Goal: Check status: Check status

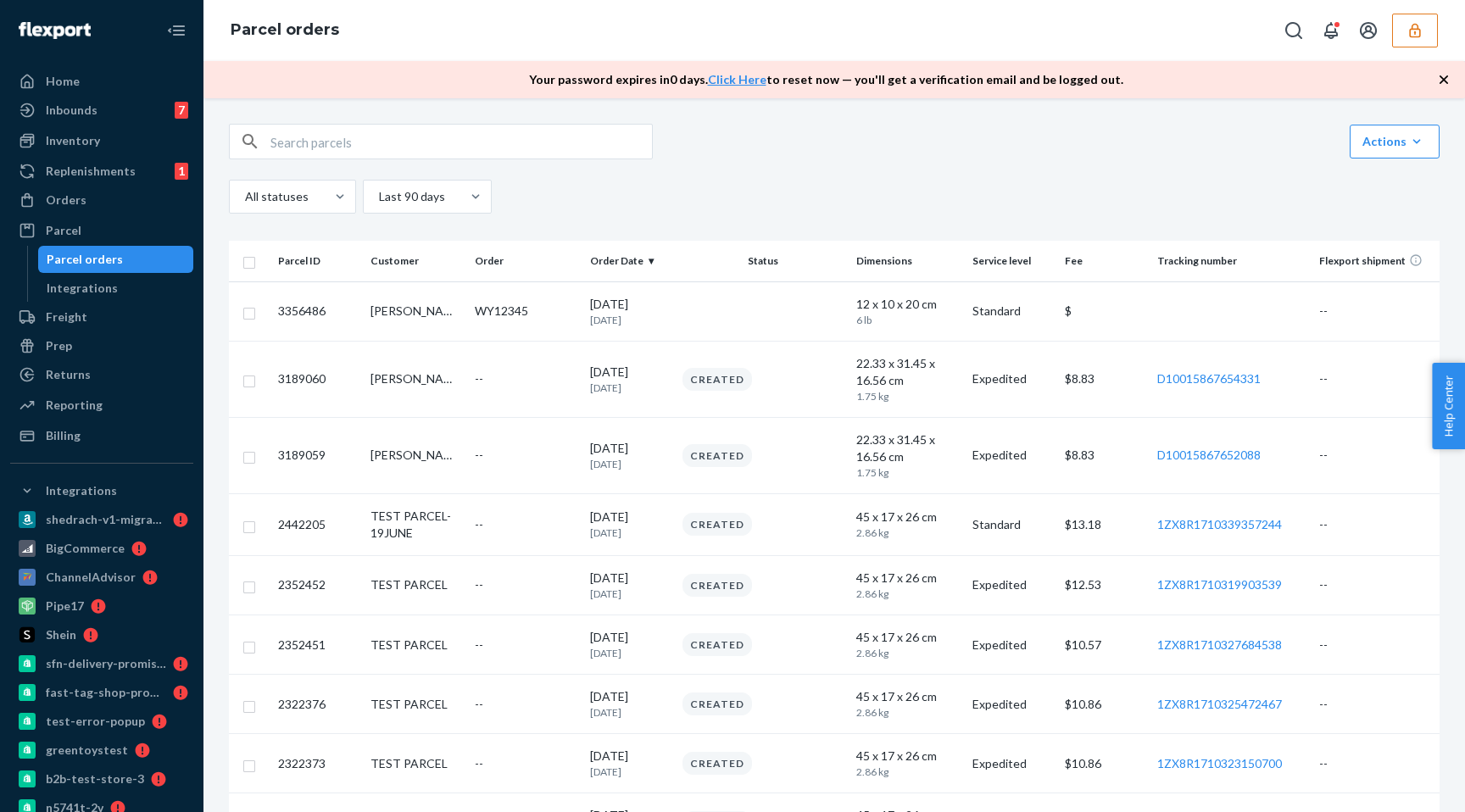
click at [1400, 36] on button "button" at bounding box center [1415, 30] width 46 height 34
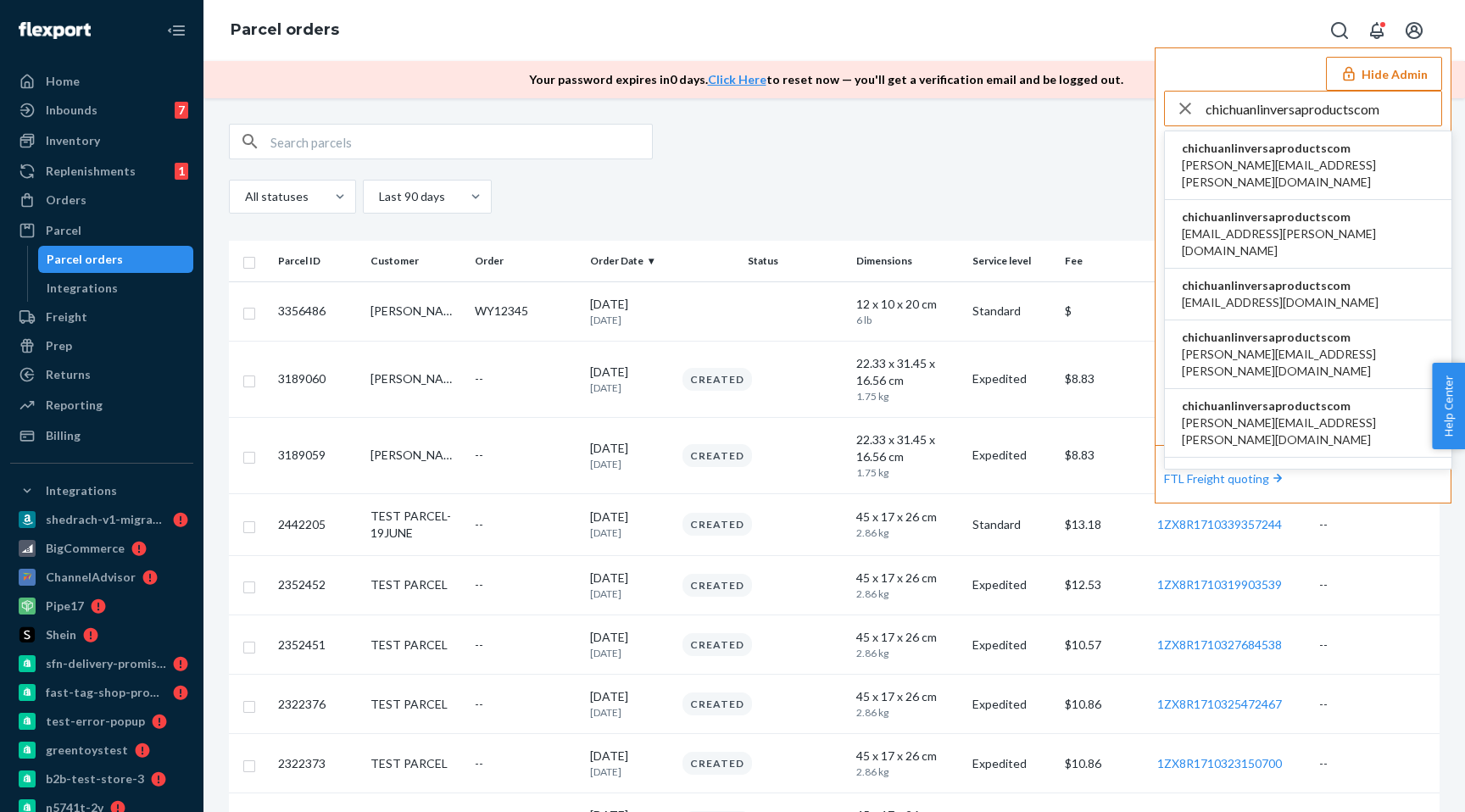
type input "chichuanlinversaproductscom"
click at [1326, 158] on span "adrian.gonzalez@versaproducts.com" at bounding box center [1307, 173] width 253 height 34
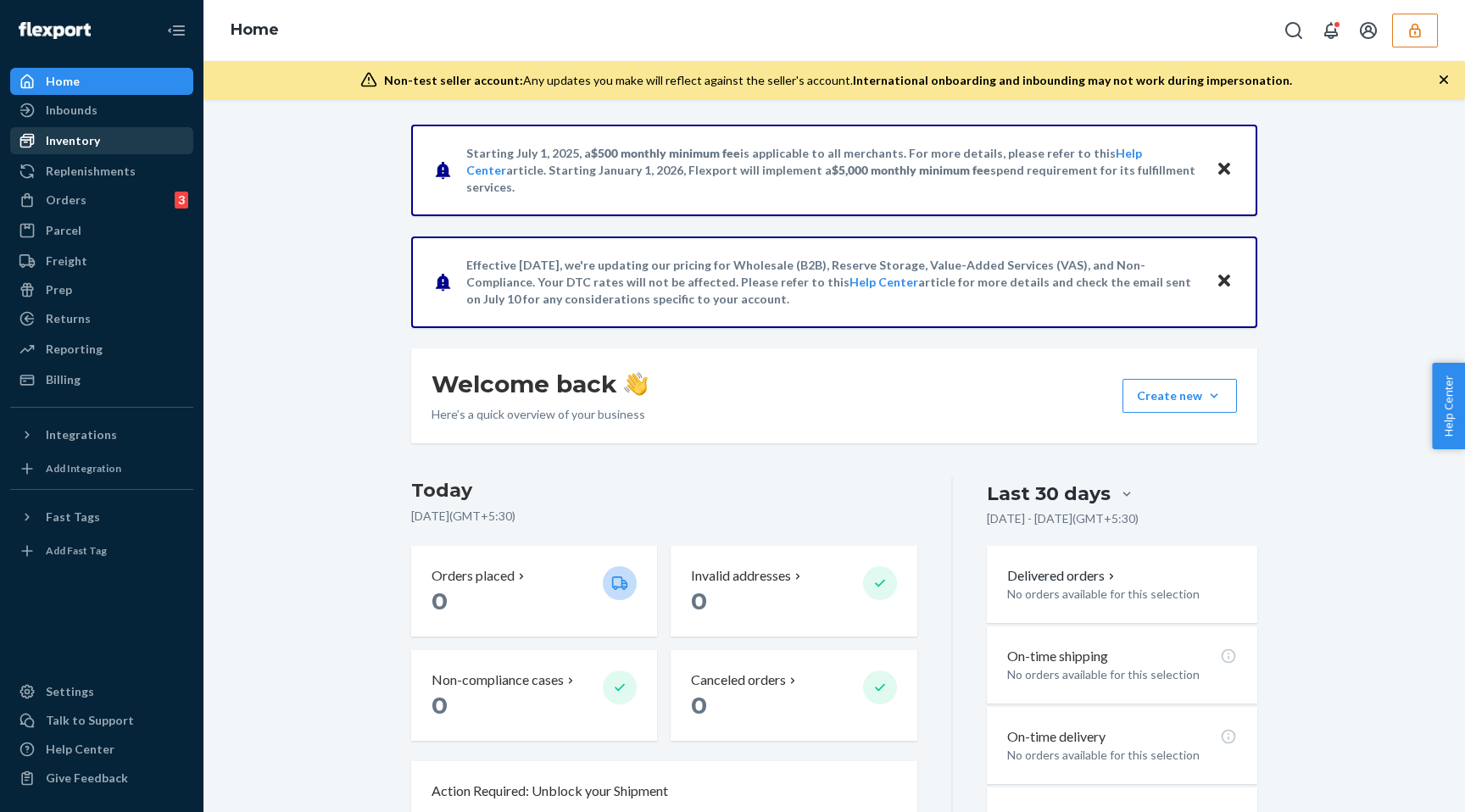
click at [93, 132] on div "Inventory" at bounding box center [73, 140] width 54 height 17
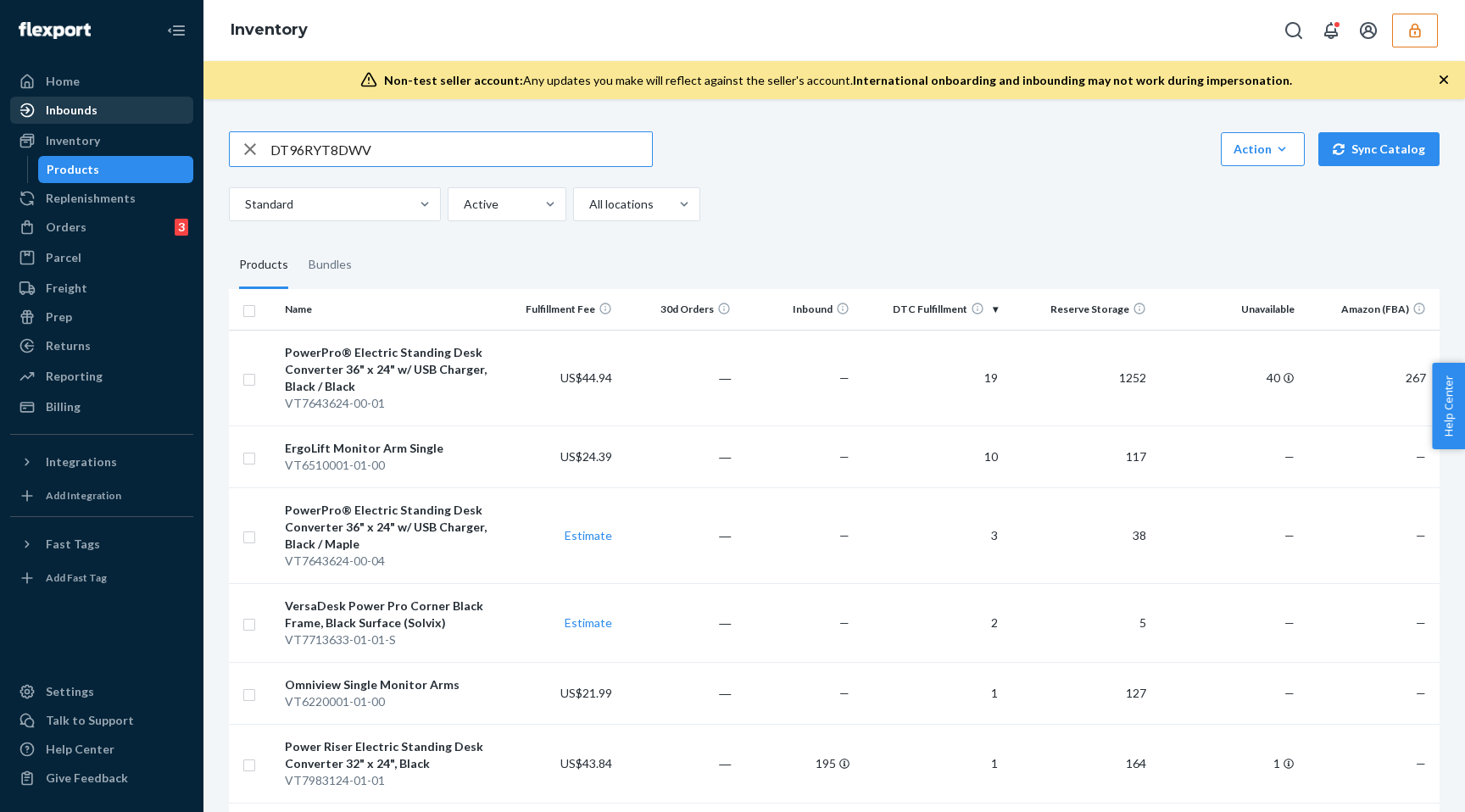
type input "DT96RYT8DWV"
click at [106, 105] on div "Inbounds" at bounding box center [102, 109] width 179 height 24
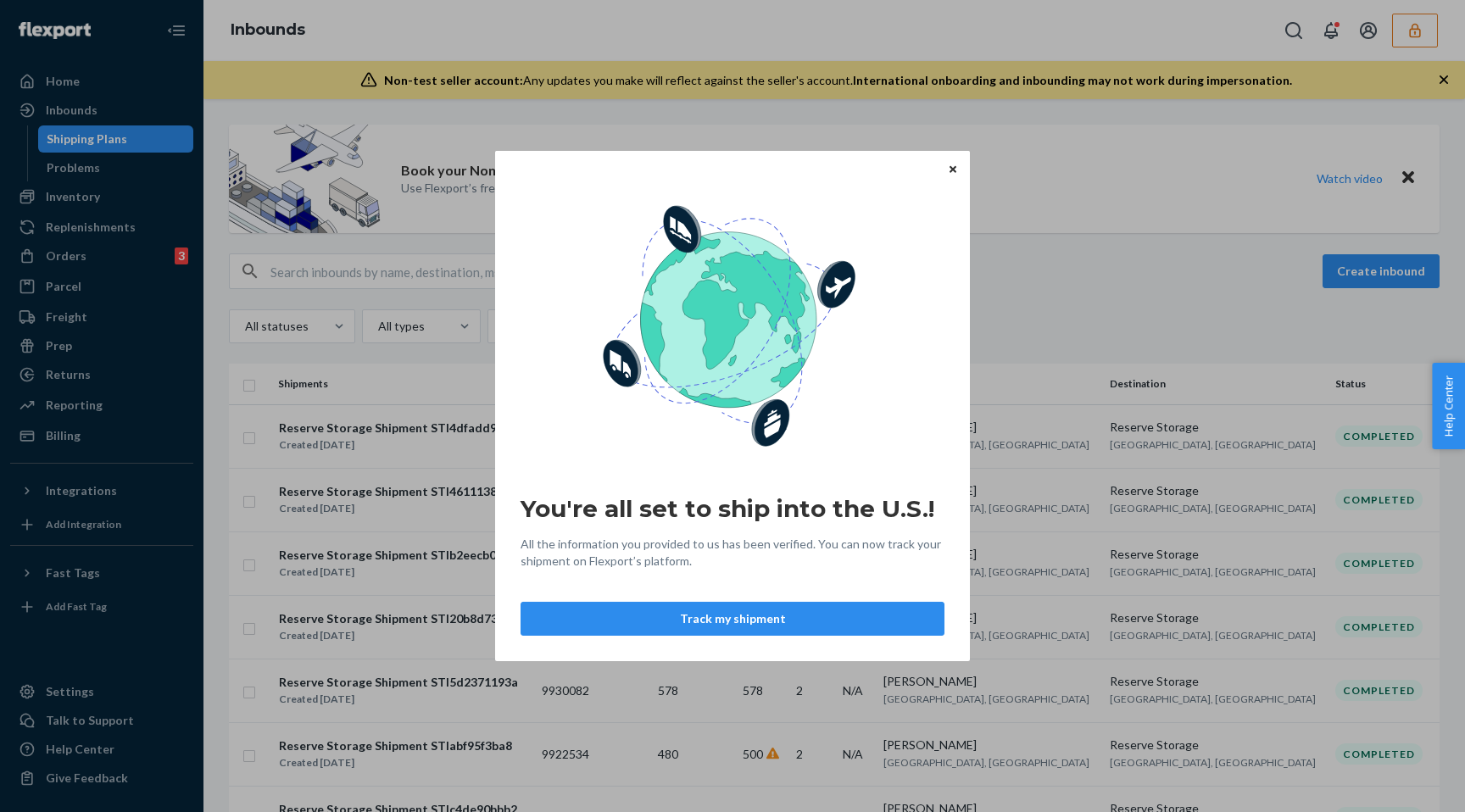
click at [956, 167] on icon "Close" at bounding box center [953, 169] width 7 height 7
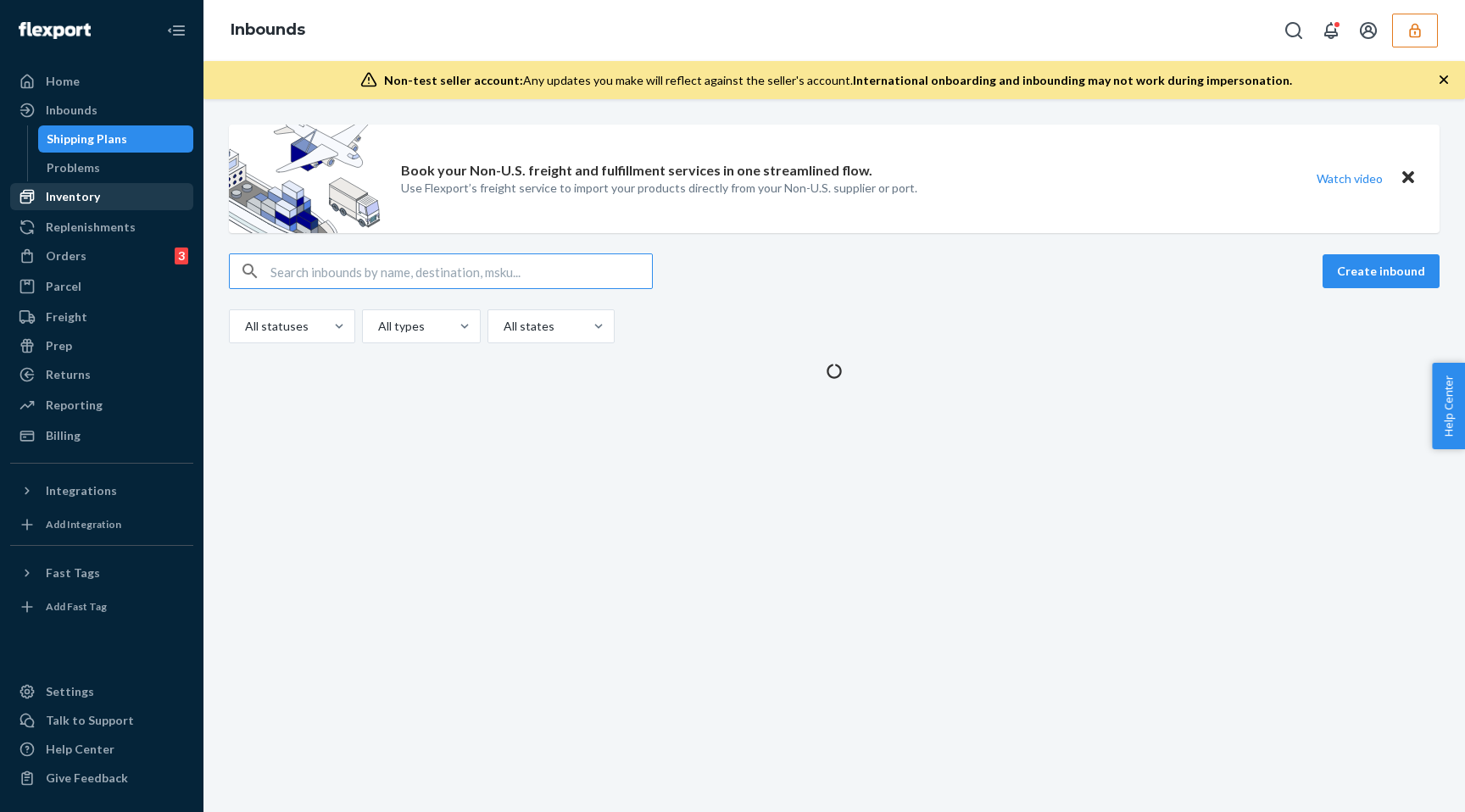
click at [95, 188] on div "Inventory" at bounding box center [73, 196] width 54 height 17
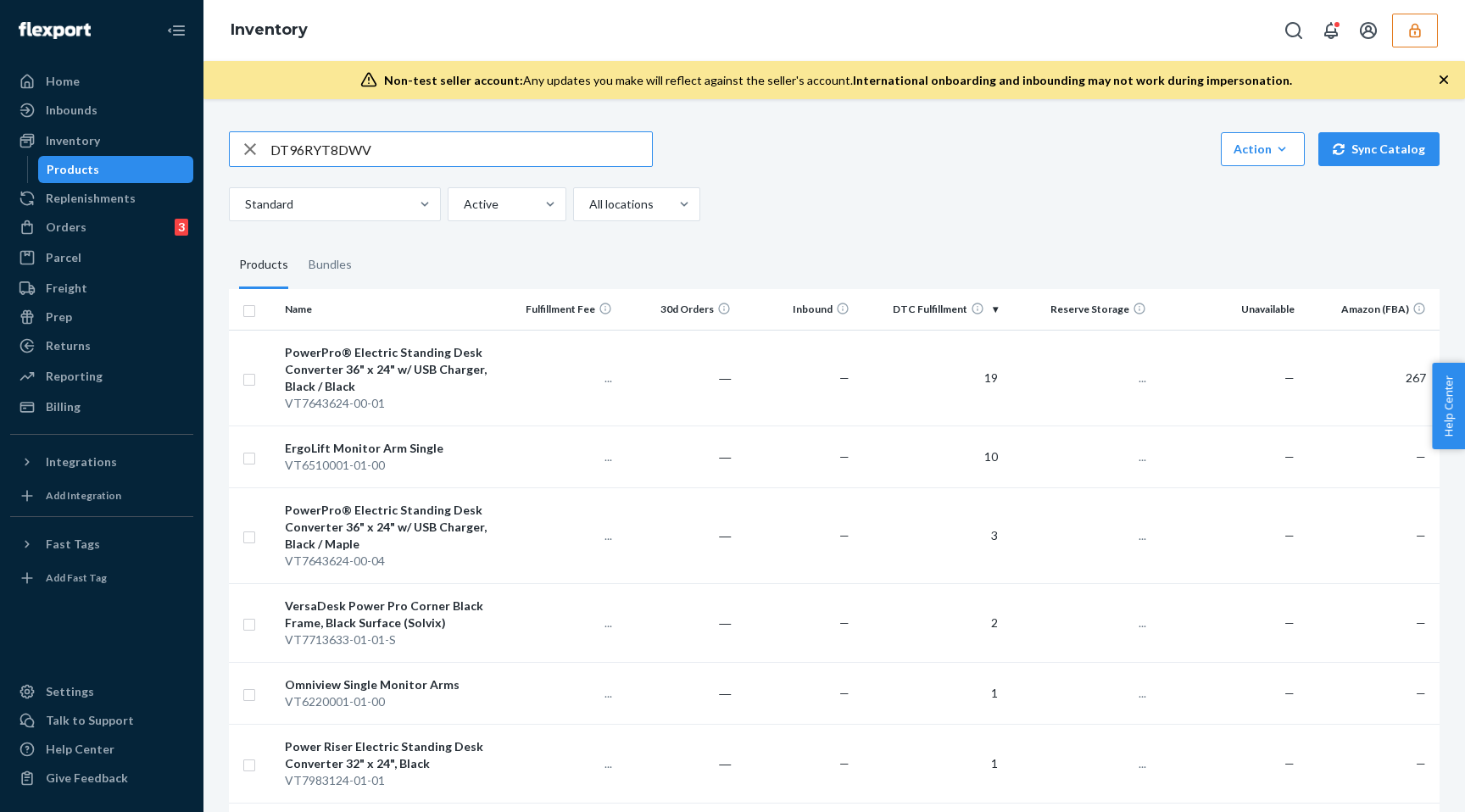
type input "DT96RYT8DWV"
click at [400, 148] on input "DT96RYT8DWV" at bounding box center [461, 149] width 382 height 34
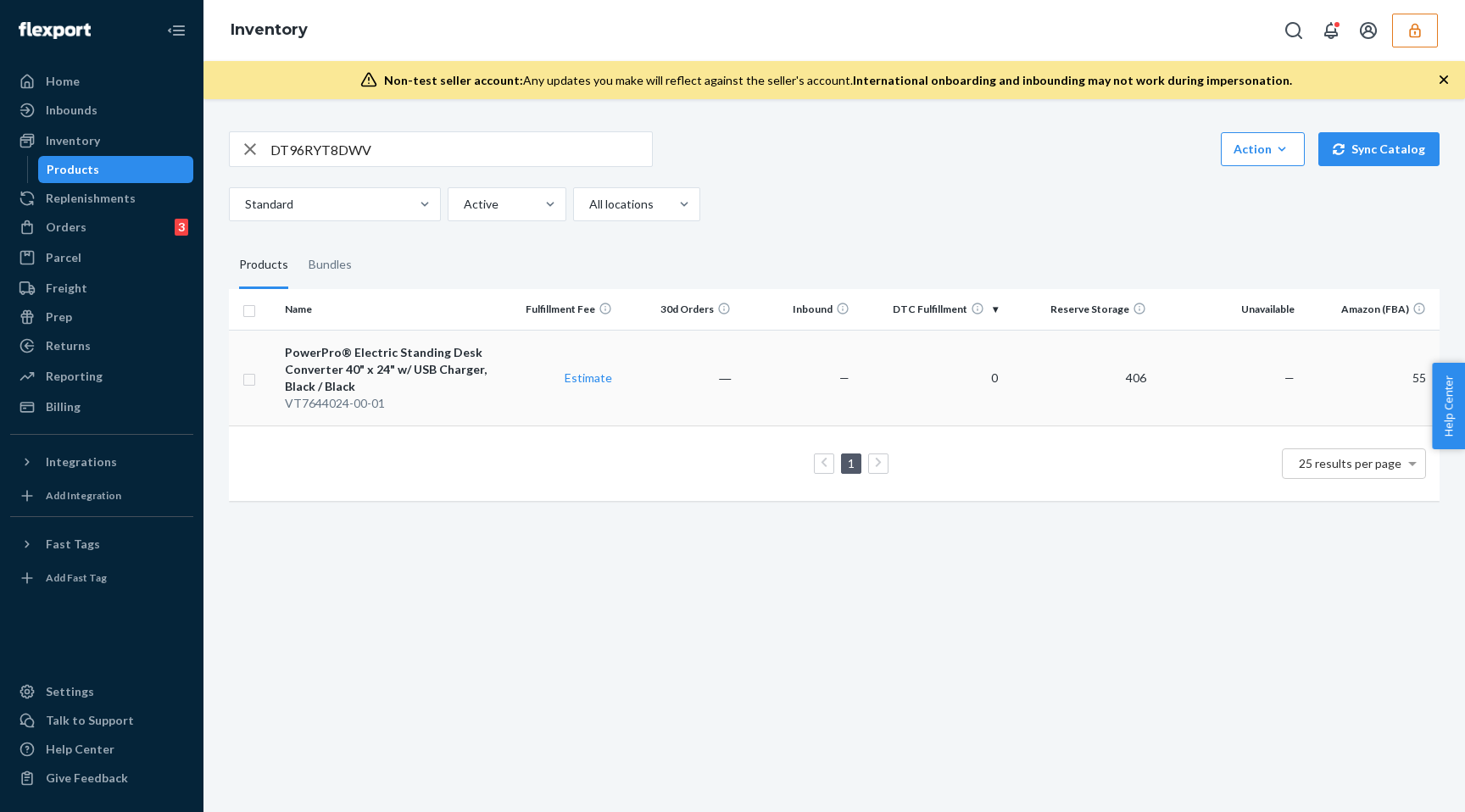
click at [413, 352] on div "PowerPro® Electric Standing Desk Converter 40" x 24" w/ USB Charger, Black / Bl…" at bounding box center [389, 369] width 208 height 51
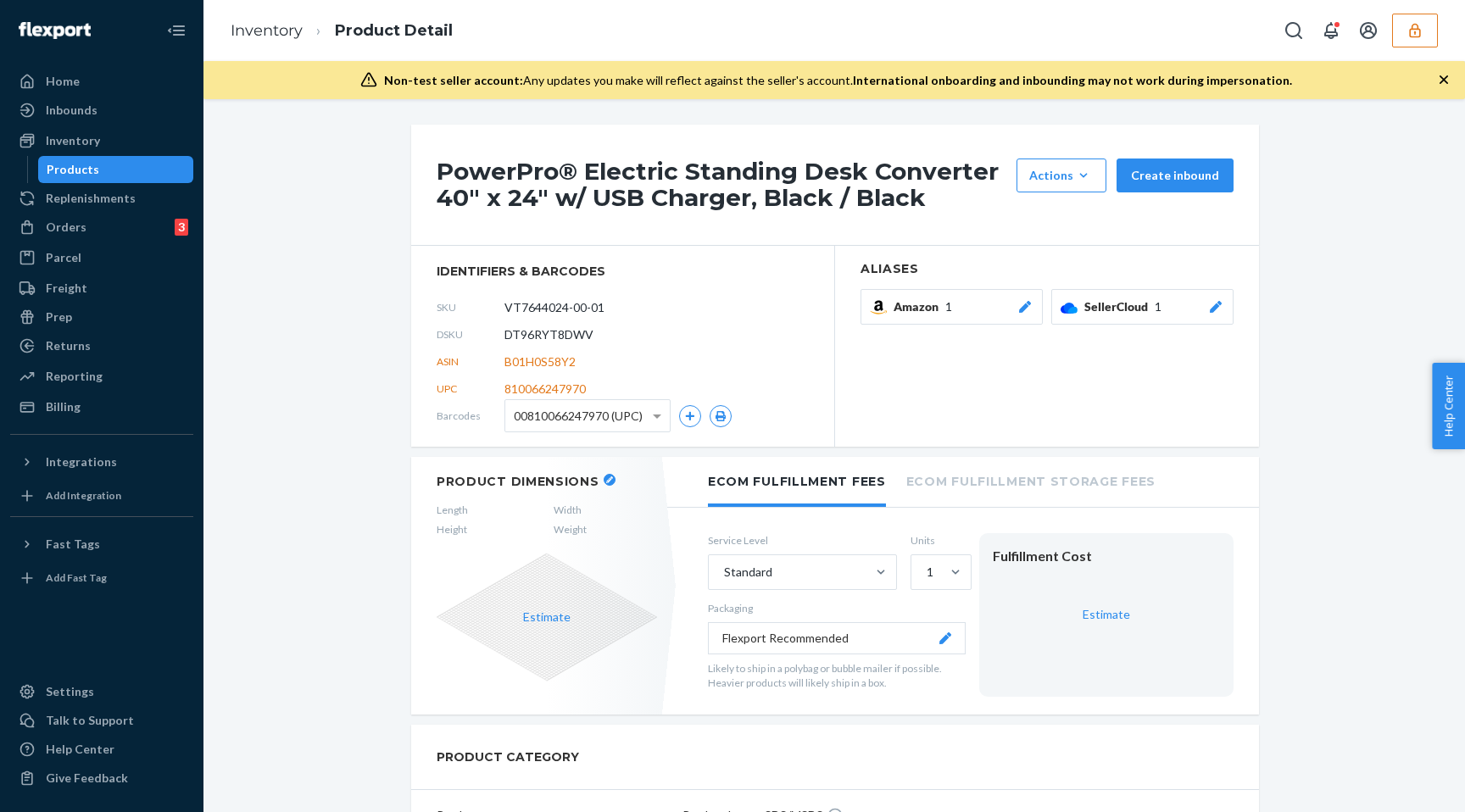
click at [711, 338] on div "DSKU DT96RYT8DWV" at bounding box center [622, 334] width 372 height 27
click at [696, 418] on button "button" at bounding box center [690, 416] width 22 height 22
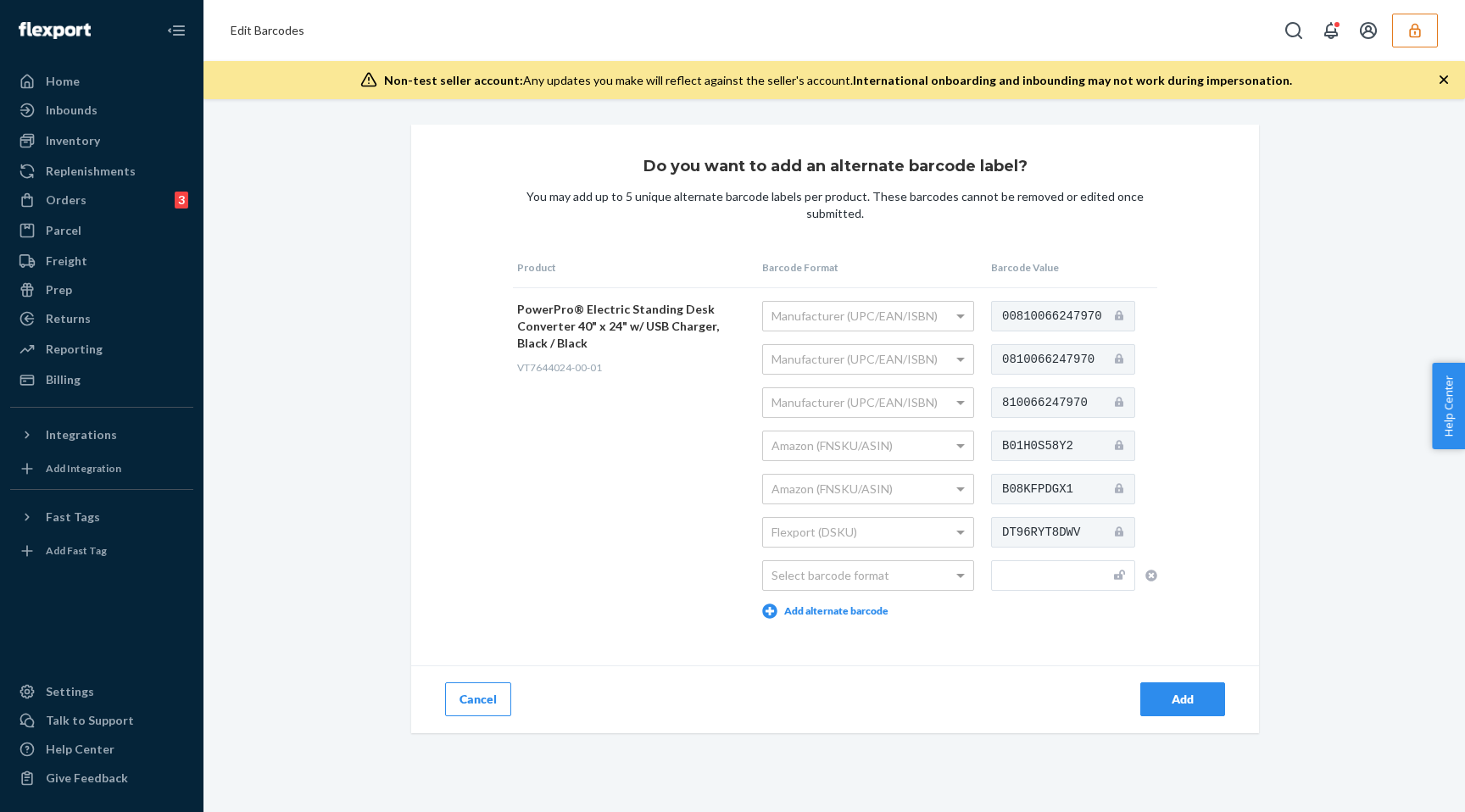
click at [1014, 578] on input "text" at bounding box center [1062, 575] width 144 height 31
click at [467, 704] on button "Cancel" at bounding box center [479, 699] width 67 height 34
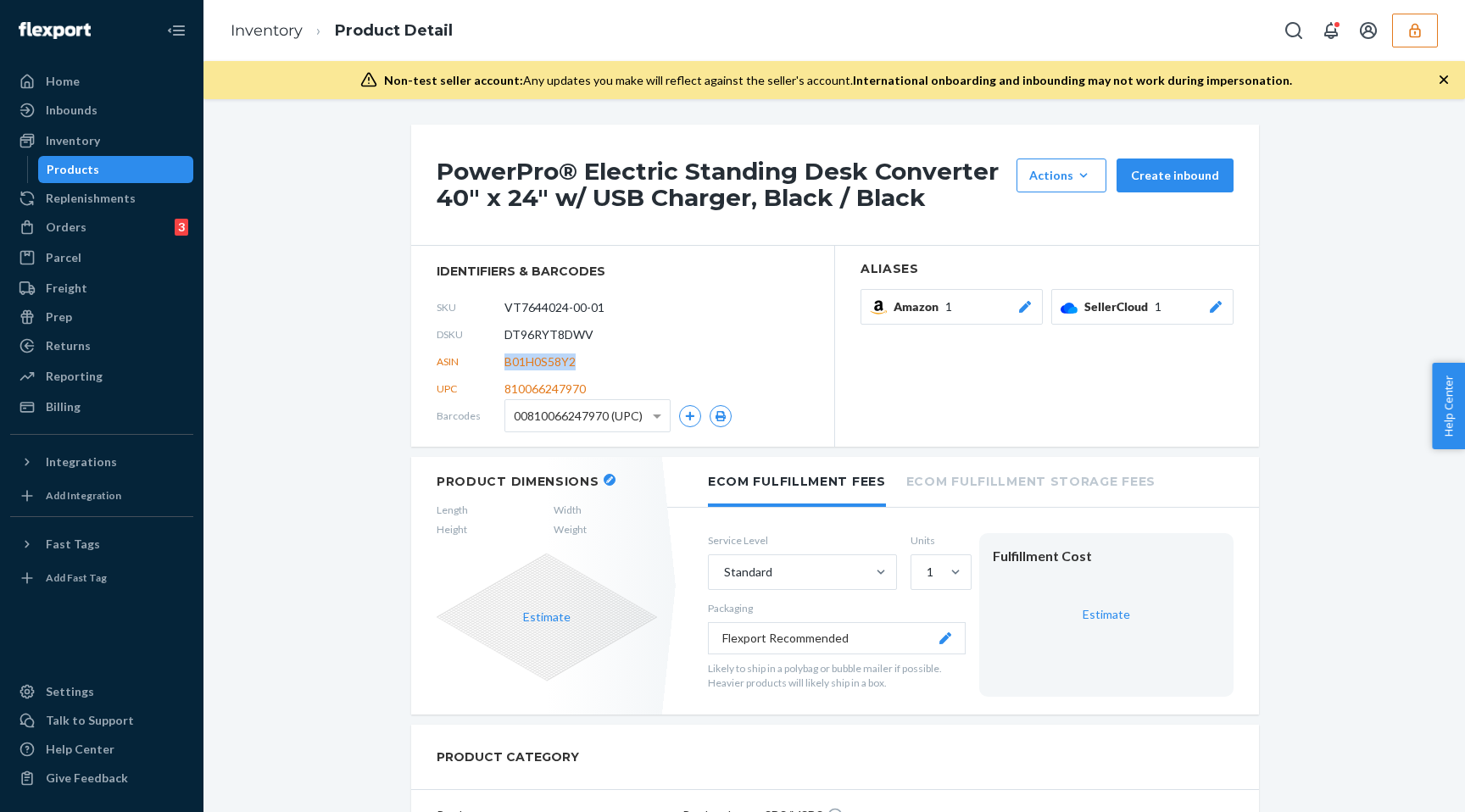
drag, startPoint x: 505, startPoint y: 364, endPoint x: 685, endPoint y: 365, distance: 180.0
click at [686, 364] on div "ASIN B01H0S58Y2" at bounding box center [622, 361] width 372 height 27
click at [744, 340] on div "DSKU DT96RYT8DWV" at bounding box center [622, 334] width 372 height 27
click at [545, 360] on span "B01H0S58Y2" at bounding box center [539, 361] width 71 height 17
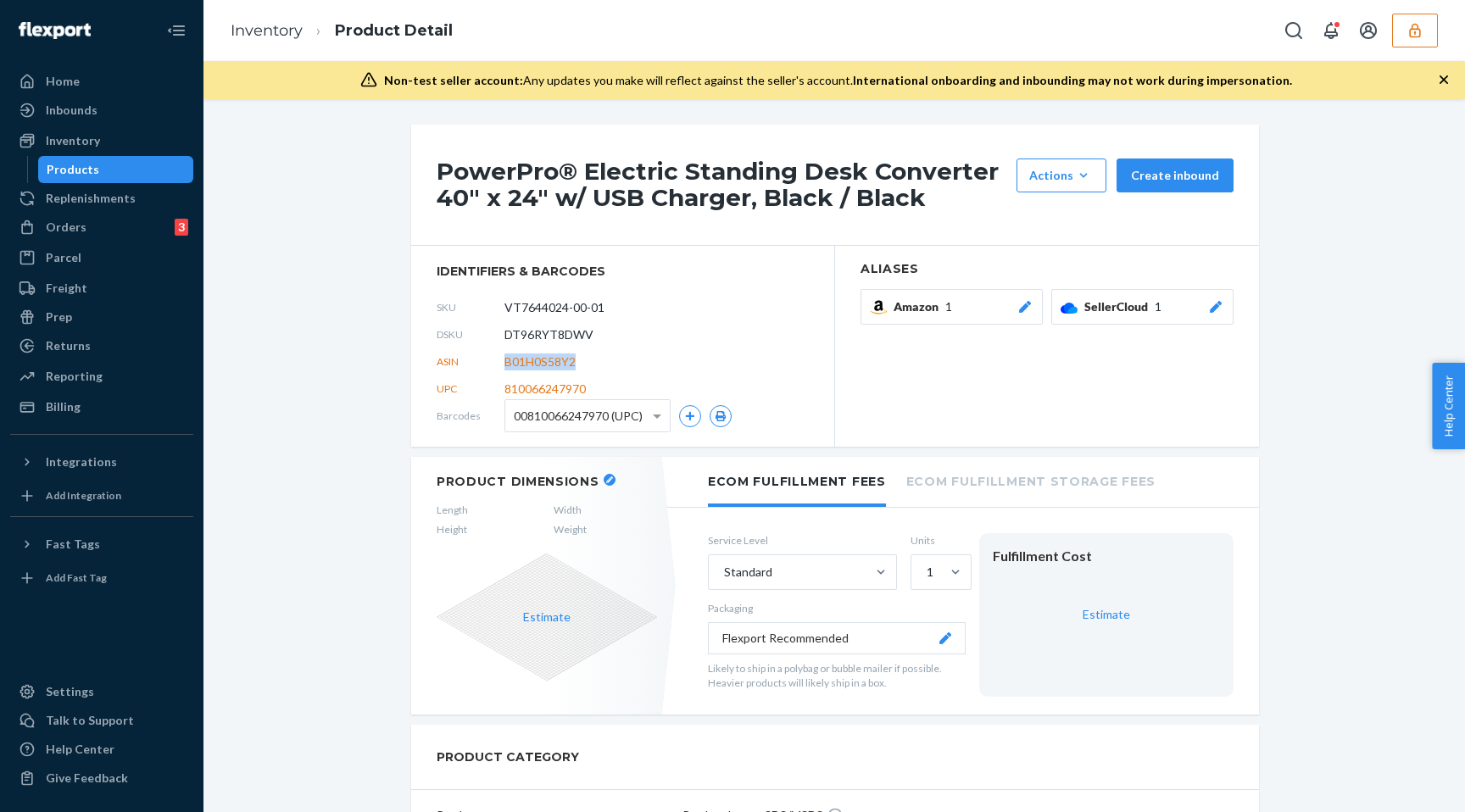
copy span "B01H0S58Y2"
click at [553, 421] on span "00810066247970 (UPC)" at bounding box center [578, 416] width 129 height 29
click at [714, 283] on section "identifiers & barcodes SKU VT7644024-00-01 DSKU DT96RYT8DWV ASIN B01H0S58Y2 UPC…" at bounding box center [623, 346] width 424 height 201
click at [627, 421] on span "00810066247970 (UPC)" at bounding box center [578, 416] width 129 height 29
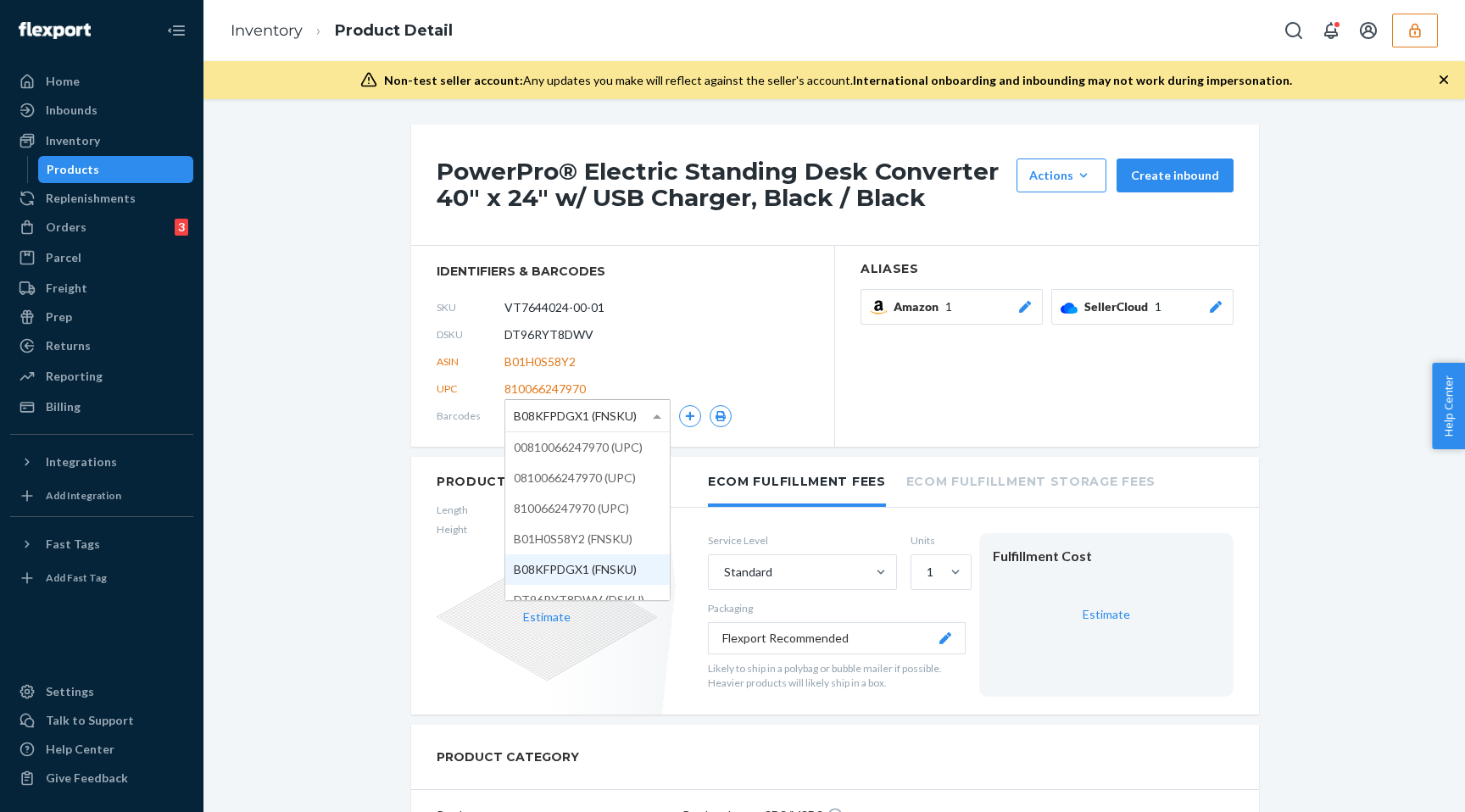
click at [624, 428] on span "B08KFPDGX1 (FNSKU)" at bounding box center [575, 416] width 123 height 29
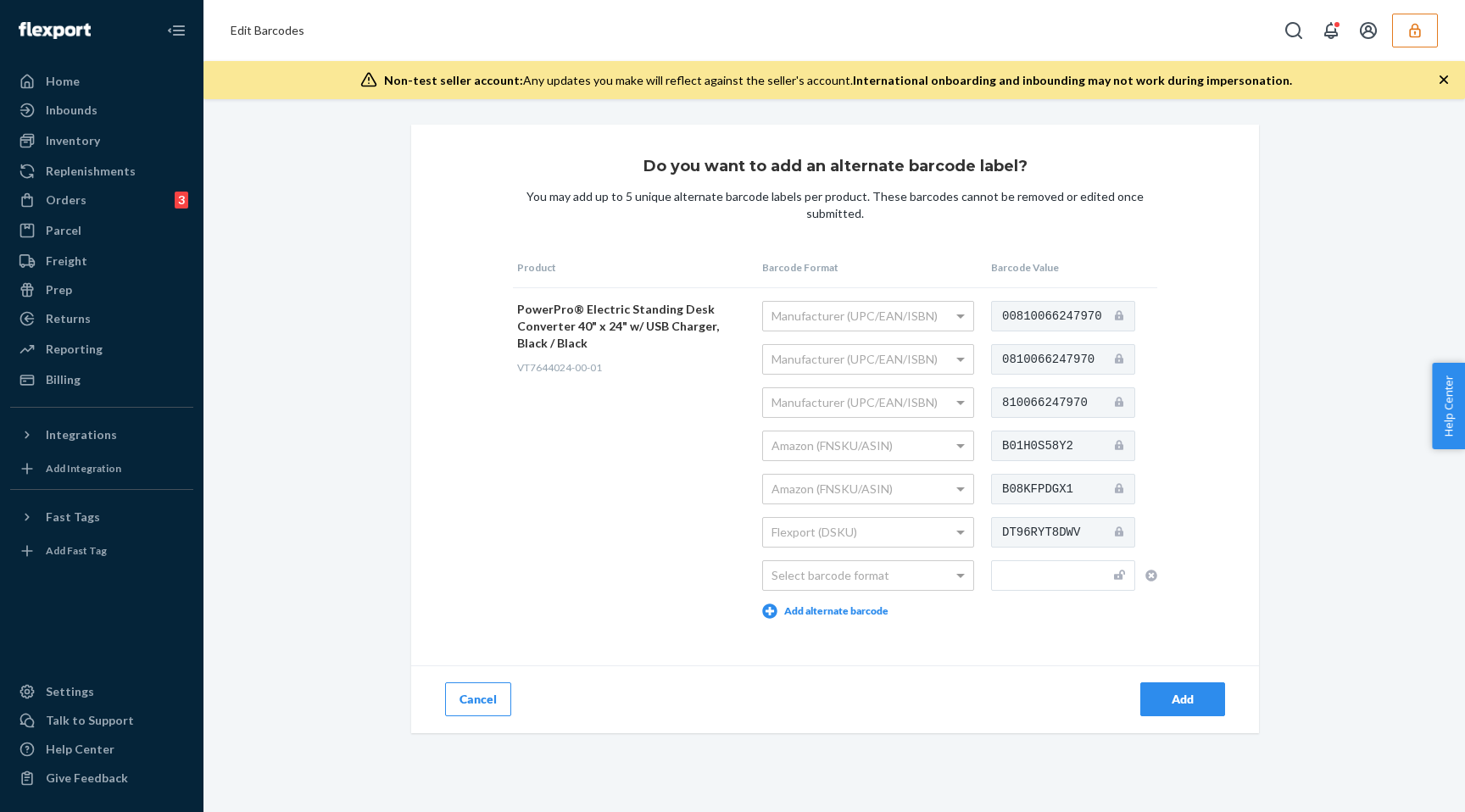
click at [485, 705] on button "Cancel" at bounding box center [479, 699] width 67 height 34
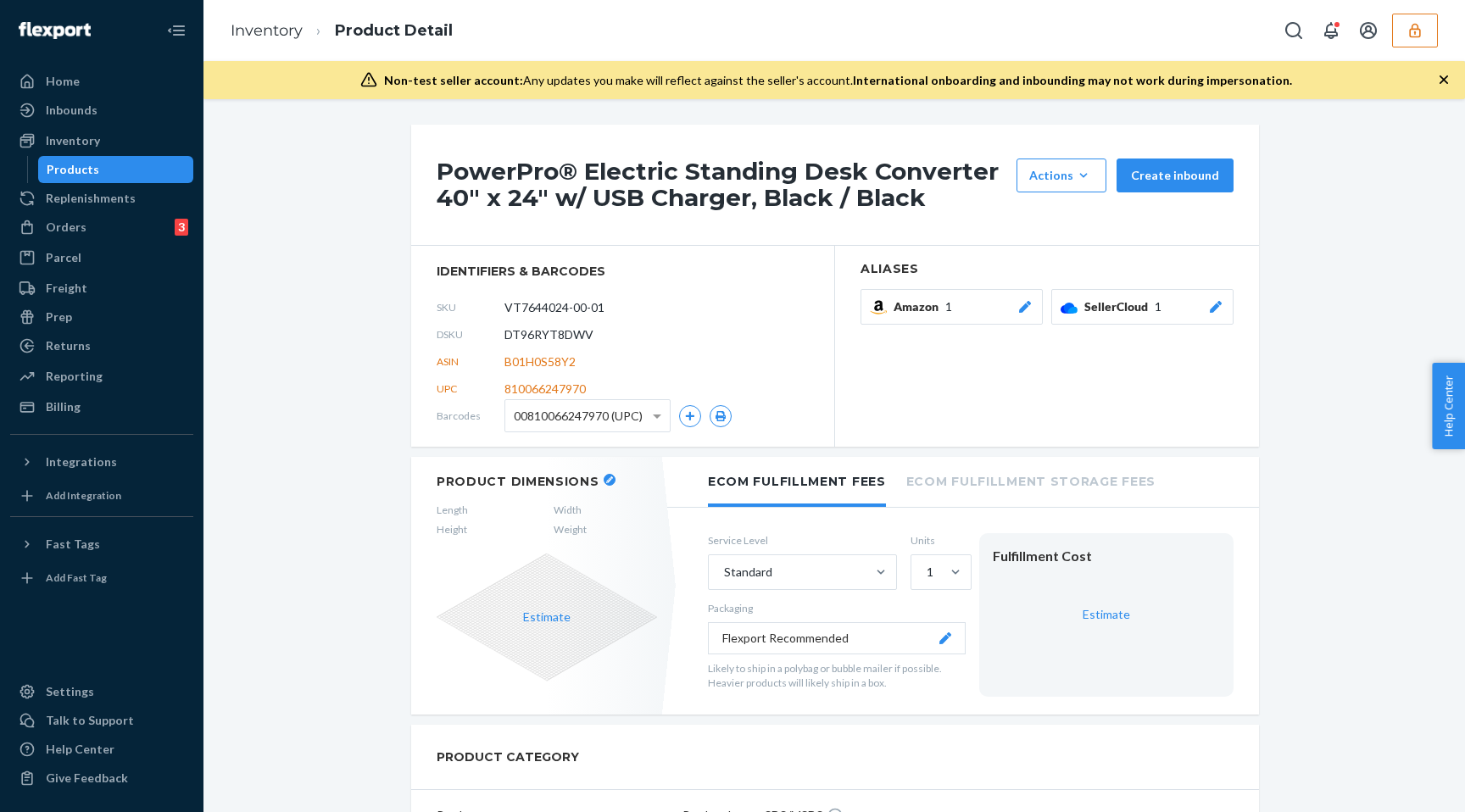
click at [788, 344] on div "DSKU DT96RYT8DWV" at bounding box center [622, 334] width 372 height 27
click at [511, 360] on span "B01H0S58Y2" at bounding box center [539, 361] width 71 height 17
click at [664, 339] on div "DSKU DT96RYT8DWV" at bounding box center [622, 334] width 372 height 27
click at [618, 413] on span "00810066247970 (UPC)" at bounding box center [578, 416] width 129 height 29
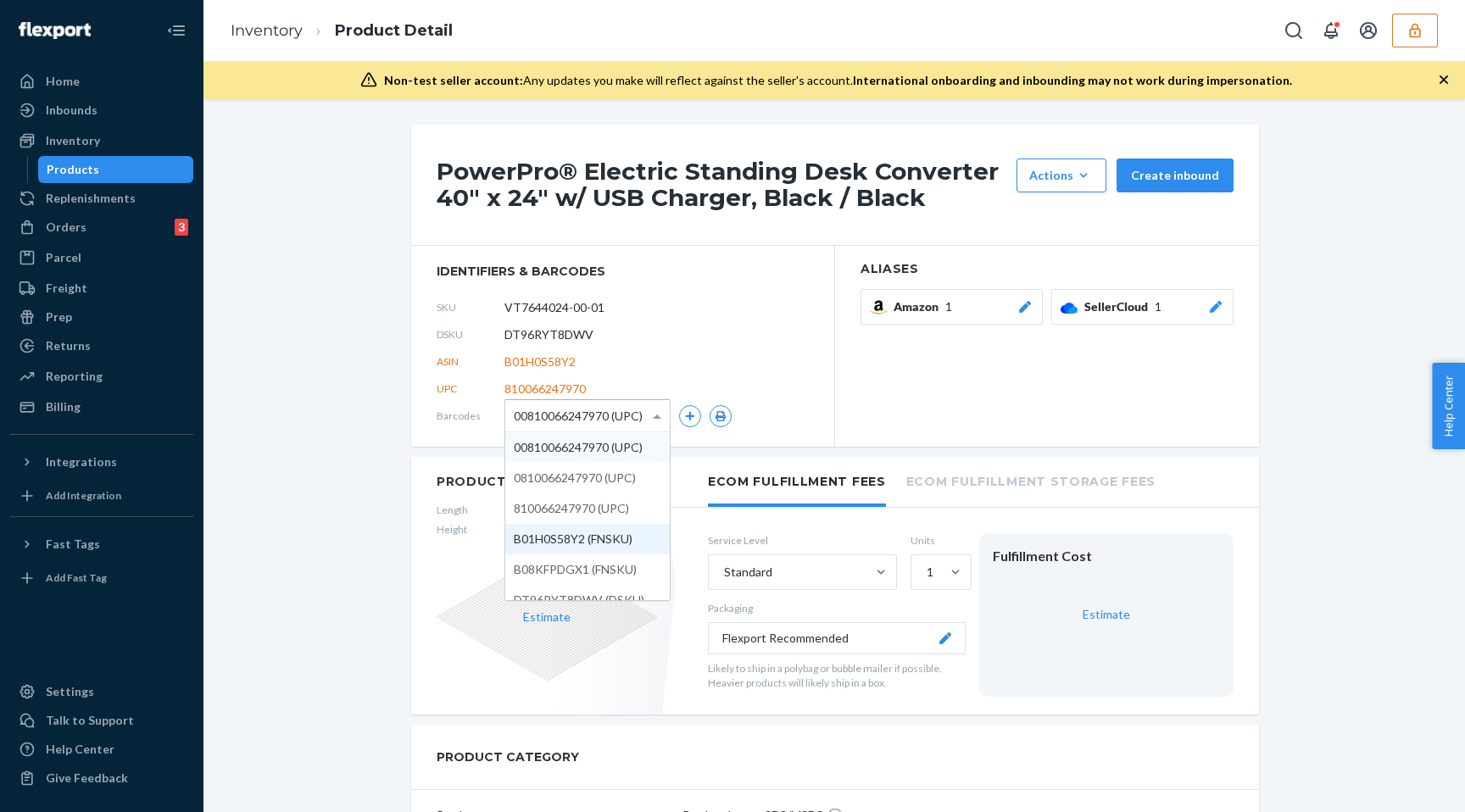
scroll to position [15, 0]
click at [739, 349] on div "ASIN B01H0S58Y2" at bounding box center [622, 361] width 372 height 27
click at [610, 416] on span "00810066247970 (UPC)" at bounding box center [578, 416] width 129 height 29
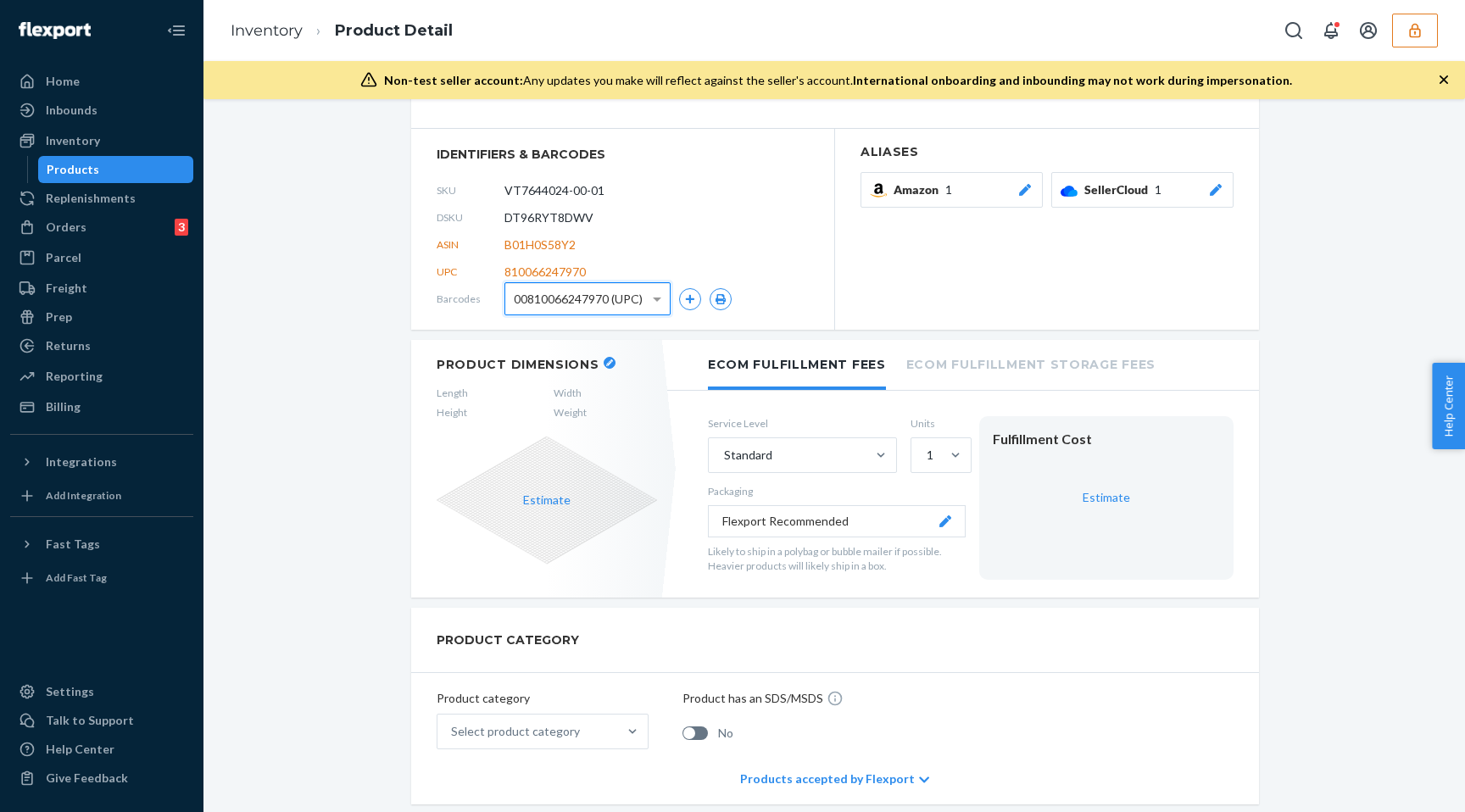
scroll to position [125, 0]
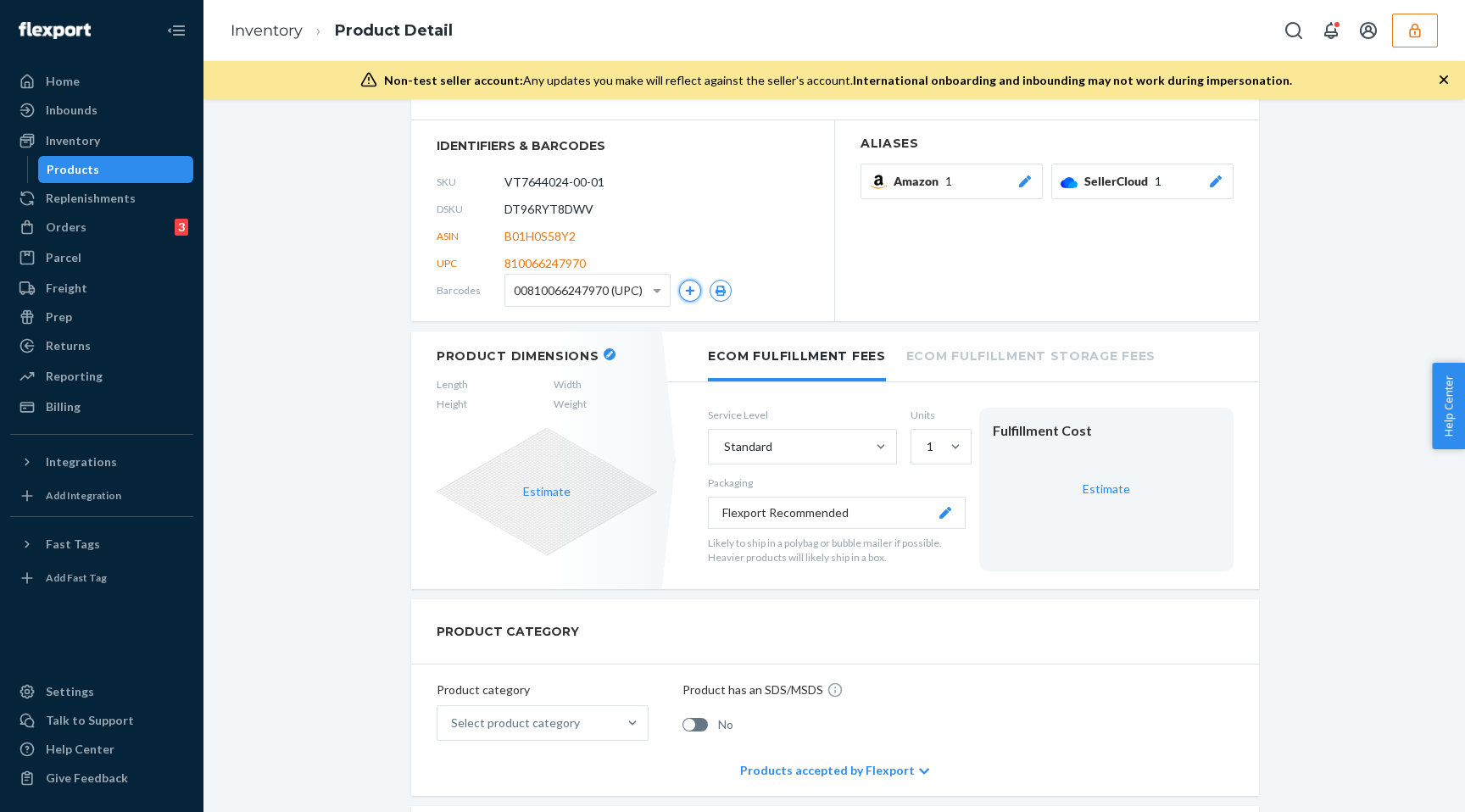
click at [685, 290] on icon "button" at bounding box center [690, 290] width 11 height 10
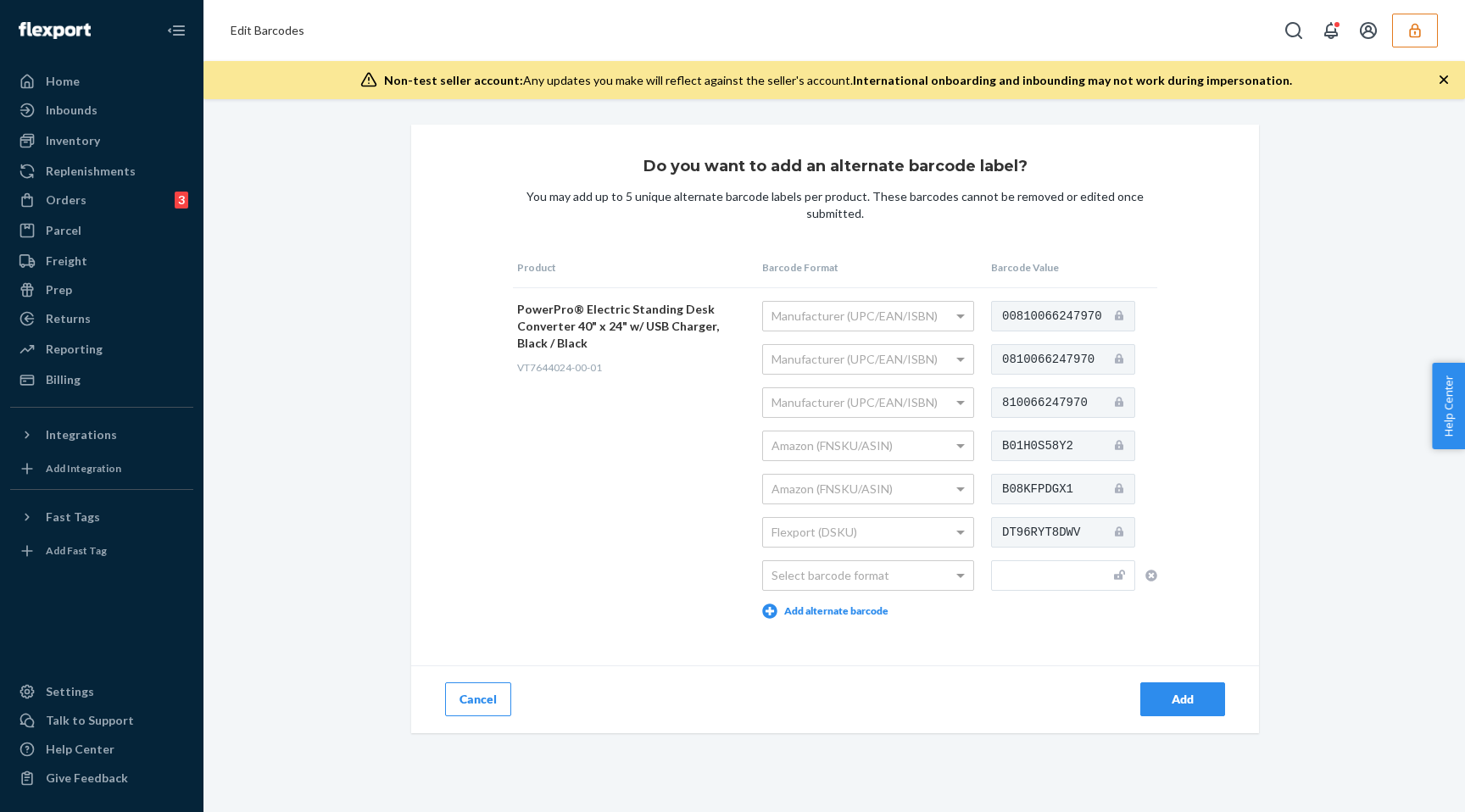
click at [474, 687] on button "Cancel" at bounding box center [479, 699] width 67 height 34
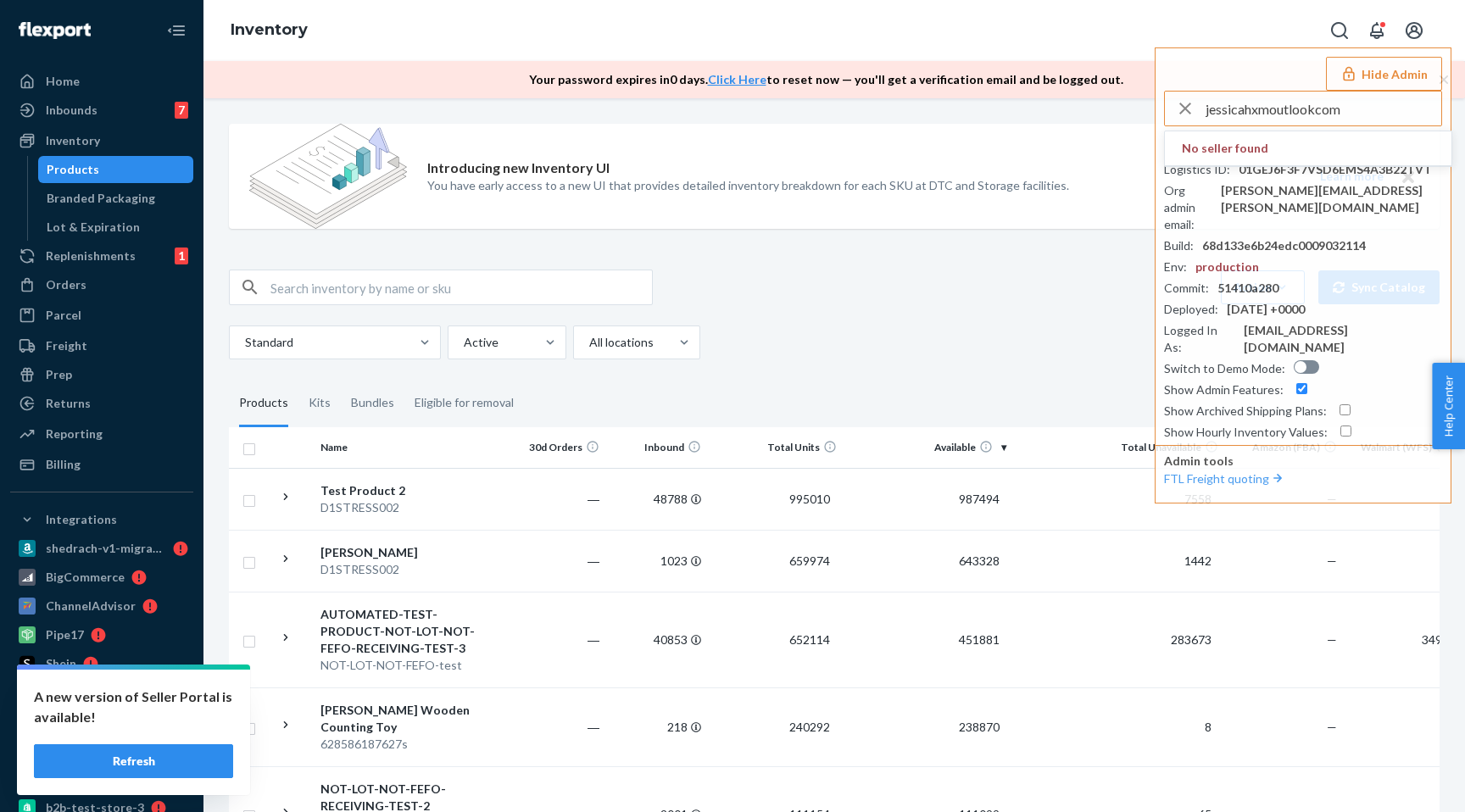
type input "jessicahxmoutlookcom"
click at [1328, 102] on input "jessicahxmoutlookcom" at bounding box center [1323, 108] width 235 height 34
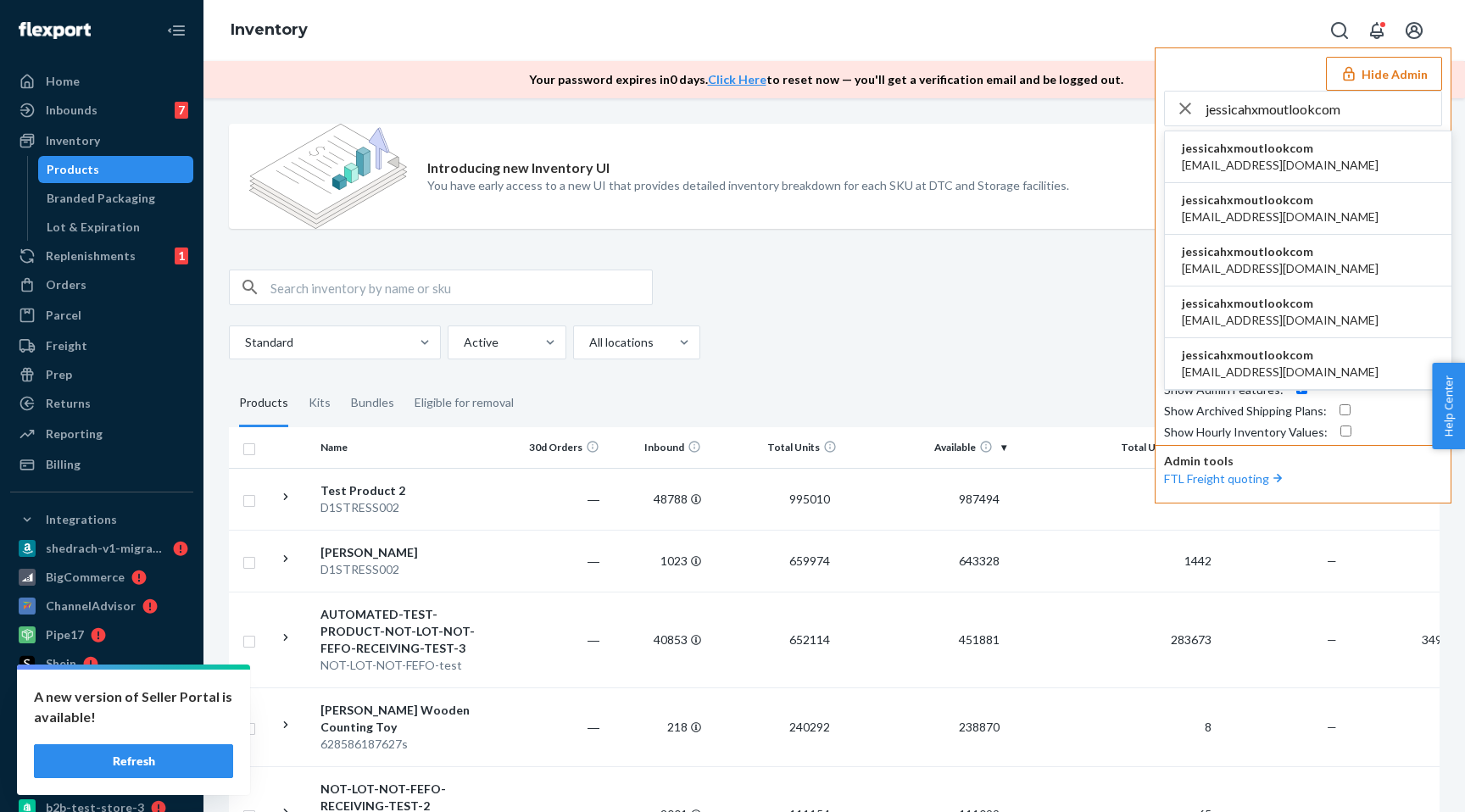
click at [1318, 140] on li "jessicahxmoutlookcom abigale51@outlook.com" at bounding box center [1307, 157] width 286 height 52
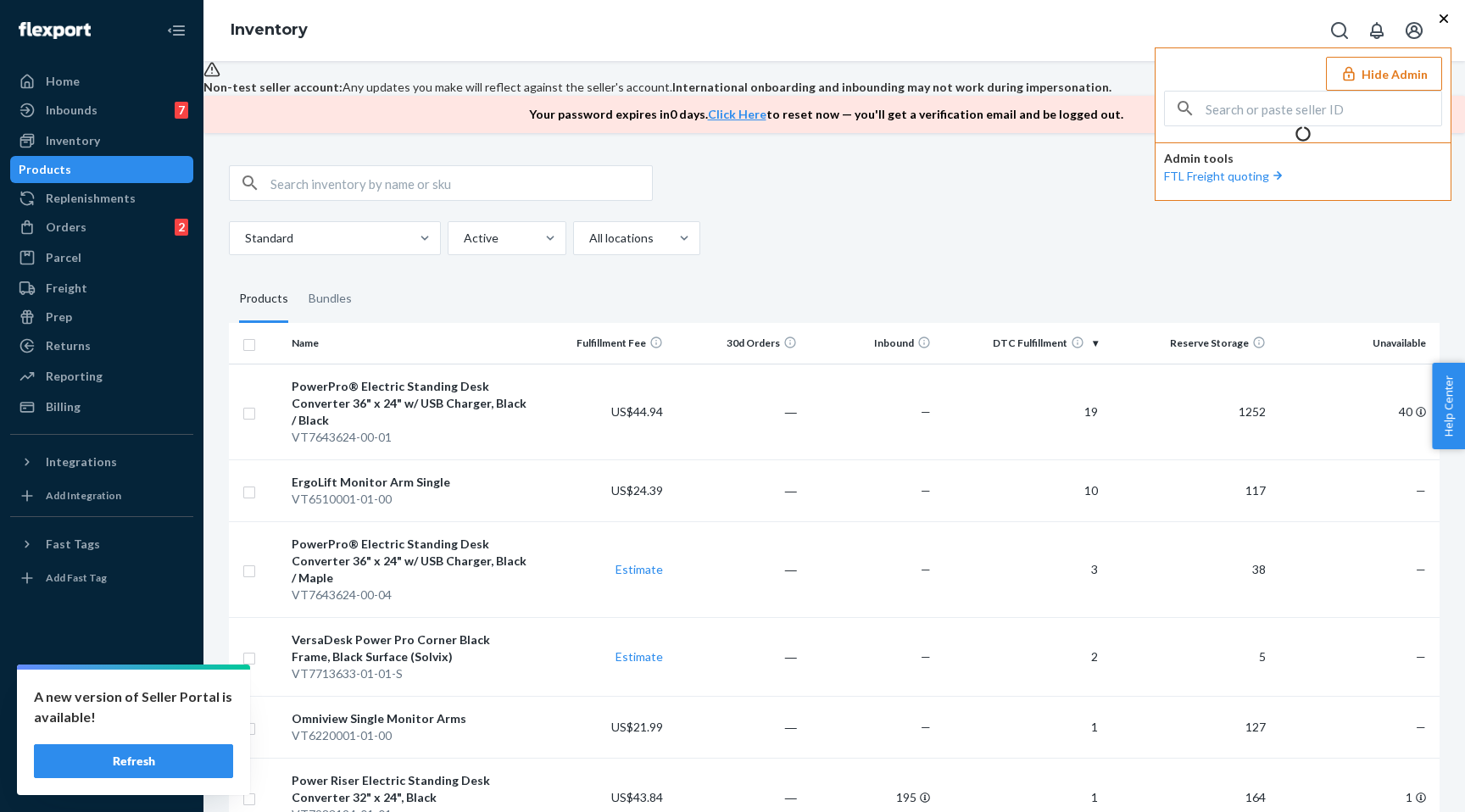
click at [130, 756] on button "Refresh" at bounding box center [134, 761] width 200 height 34
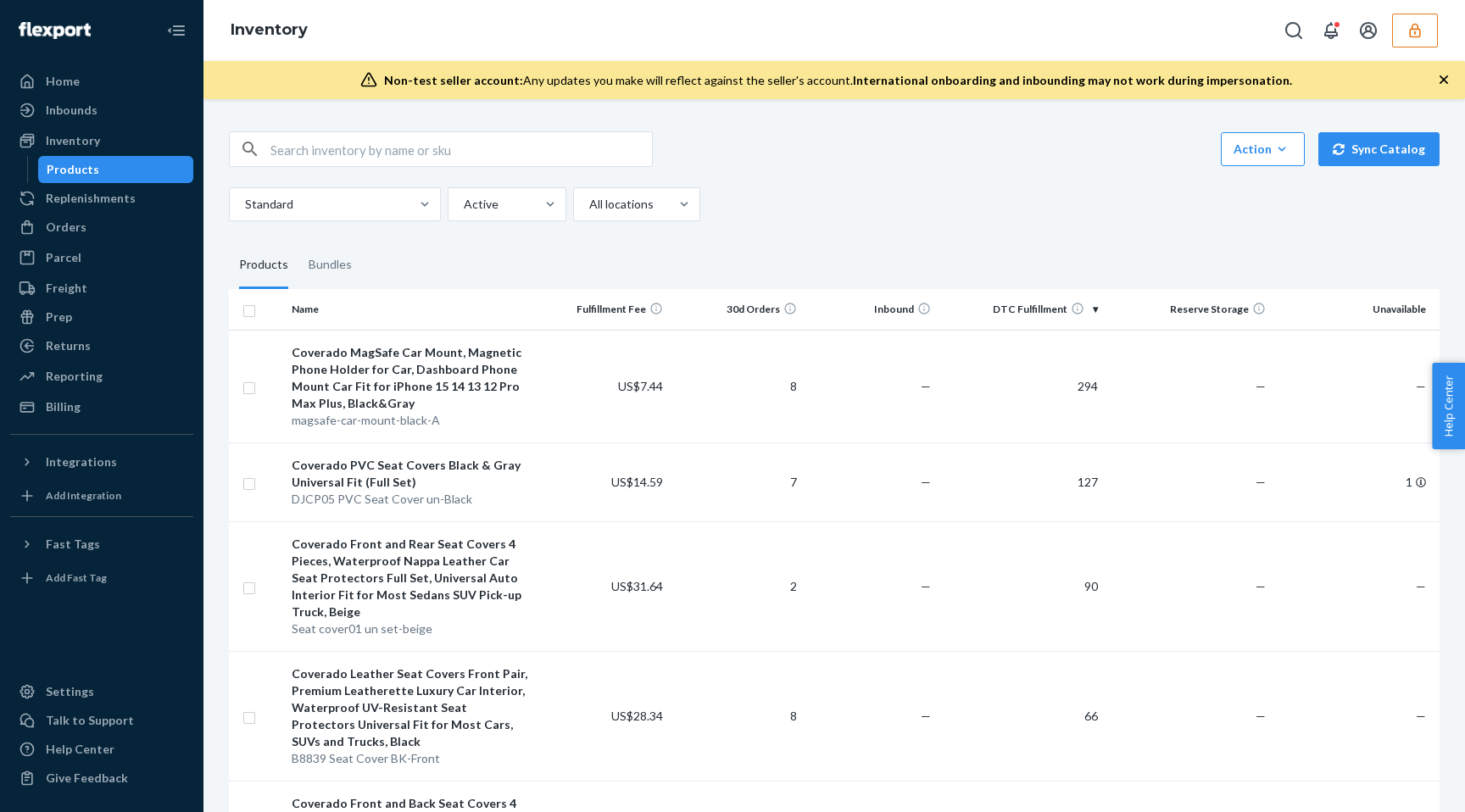
click at [1404, 36] on button "button" at bounding box center [1415, 30] width 46 height 34
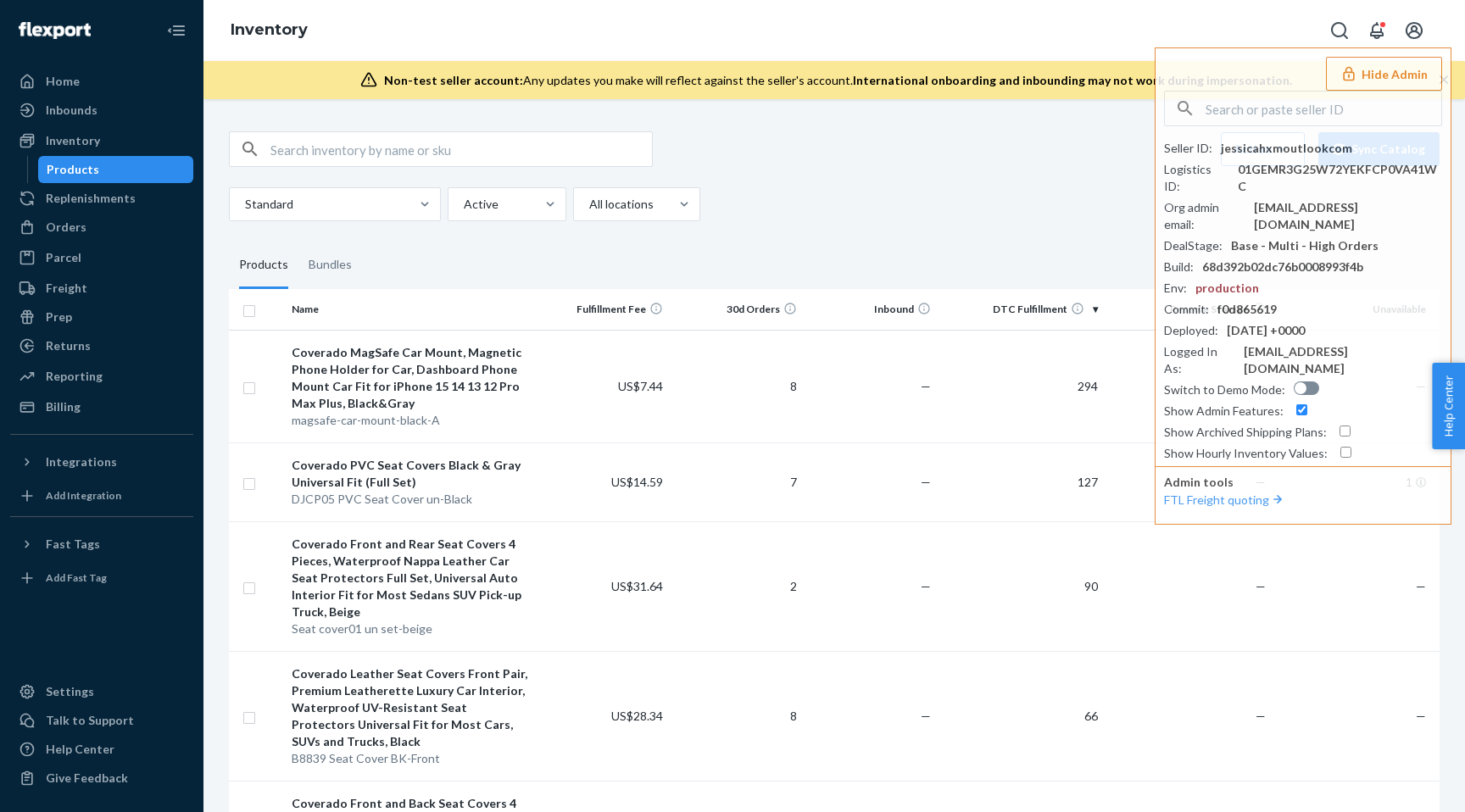
click at [1033, 148] on div "Action Create product Create bundle Bulk create products Bulk update products B…" at bounding box center [834, 149] width 1210 height 36
click at [97, 233] on div "Orders" at bounding box center [102, 227] width 179 height 24
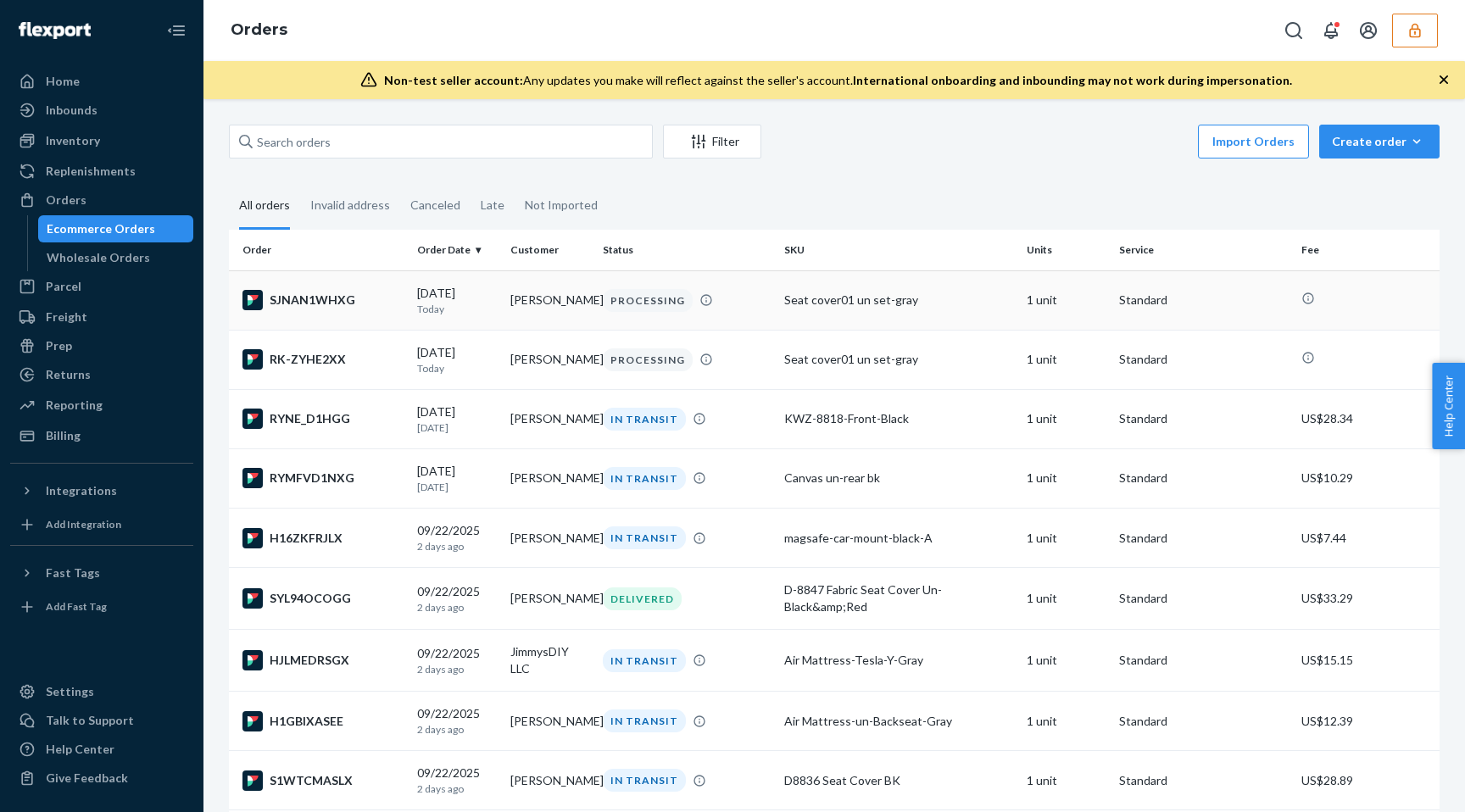
click at [312, 304] on div "SJNAN1WHXG" at bounding box center [323, 299] width 161 height 20
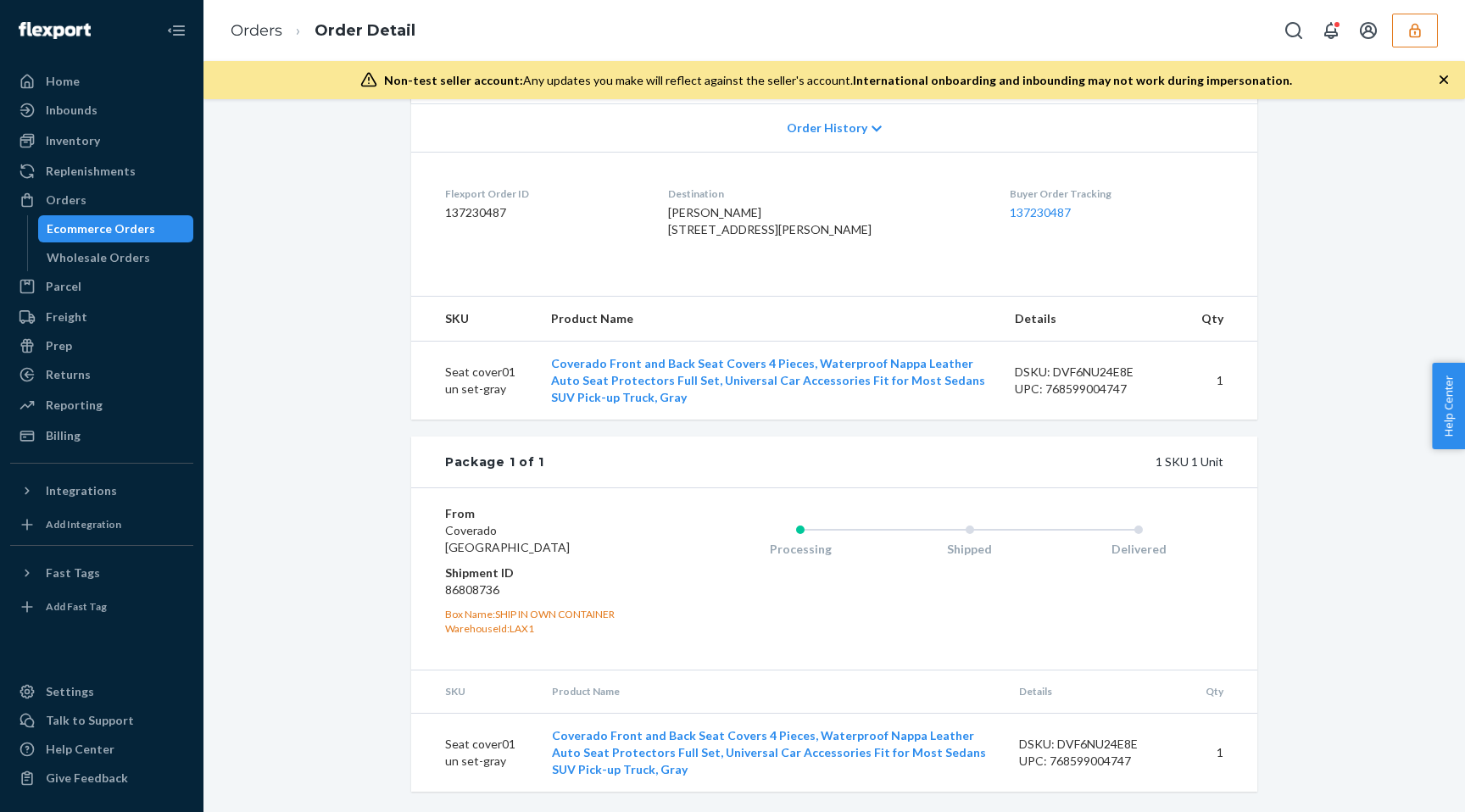
scroll to position [393, 0]
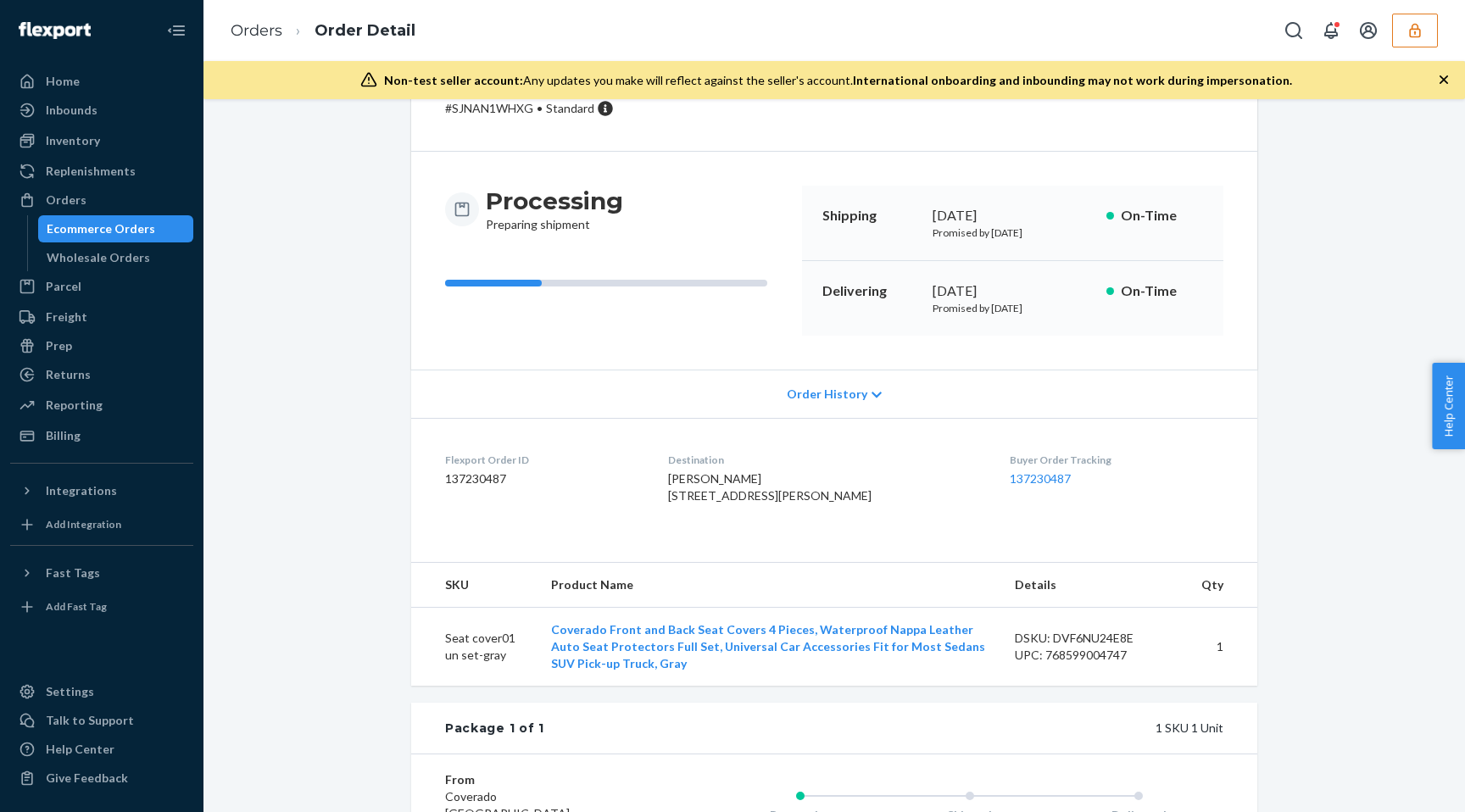
click at [829, 384] on div "Order History" at bounding box center [834, 393] width 846 height 48
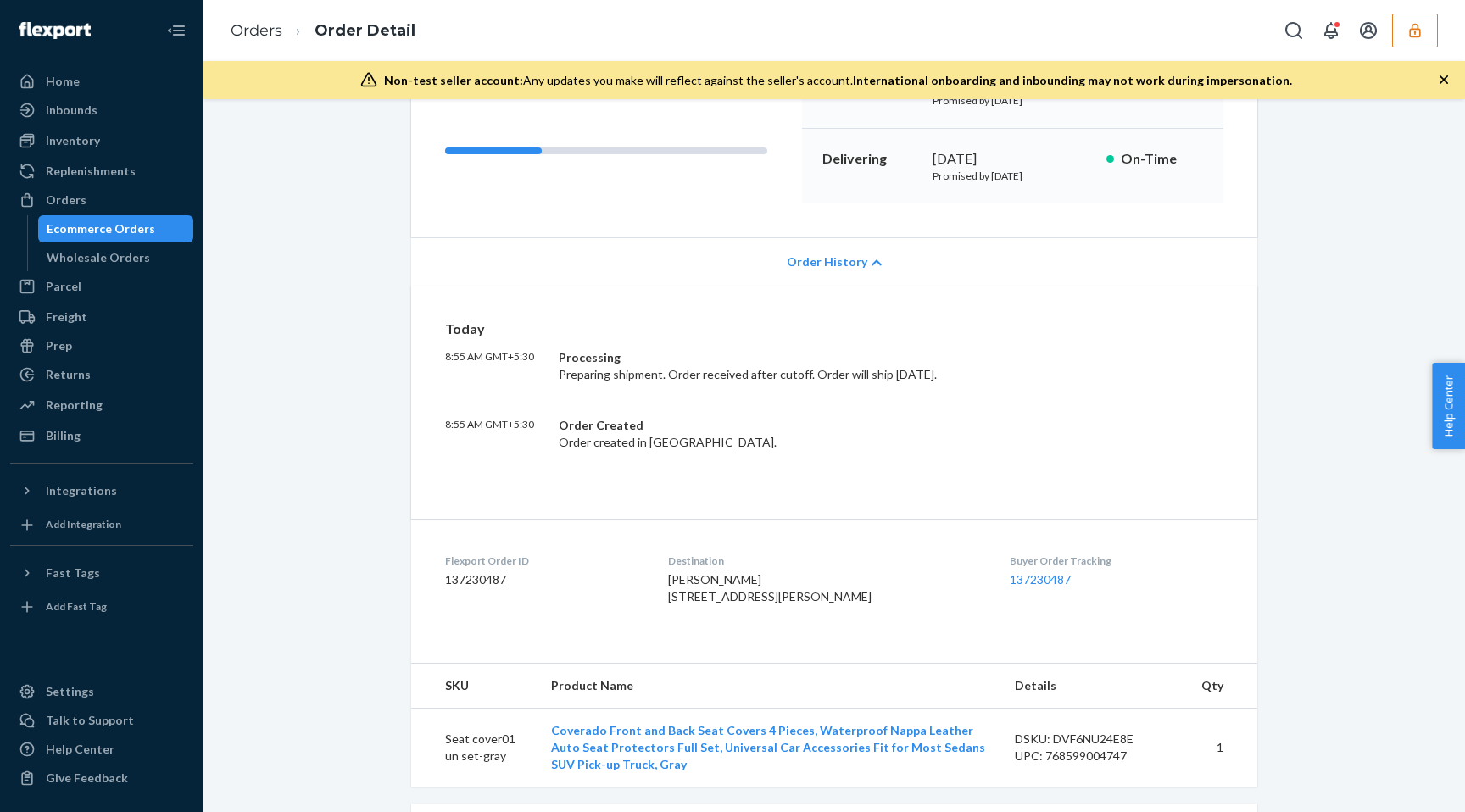
scroll to position [248, 0]
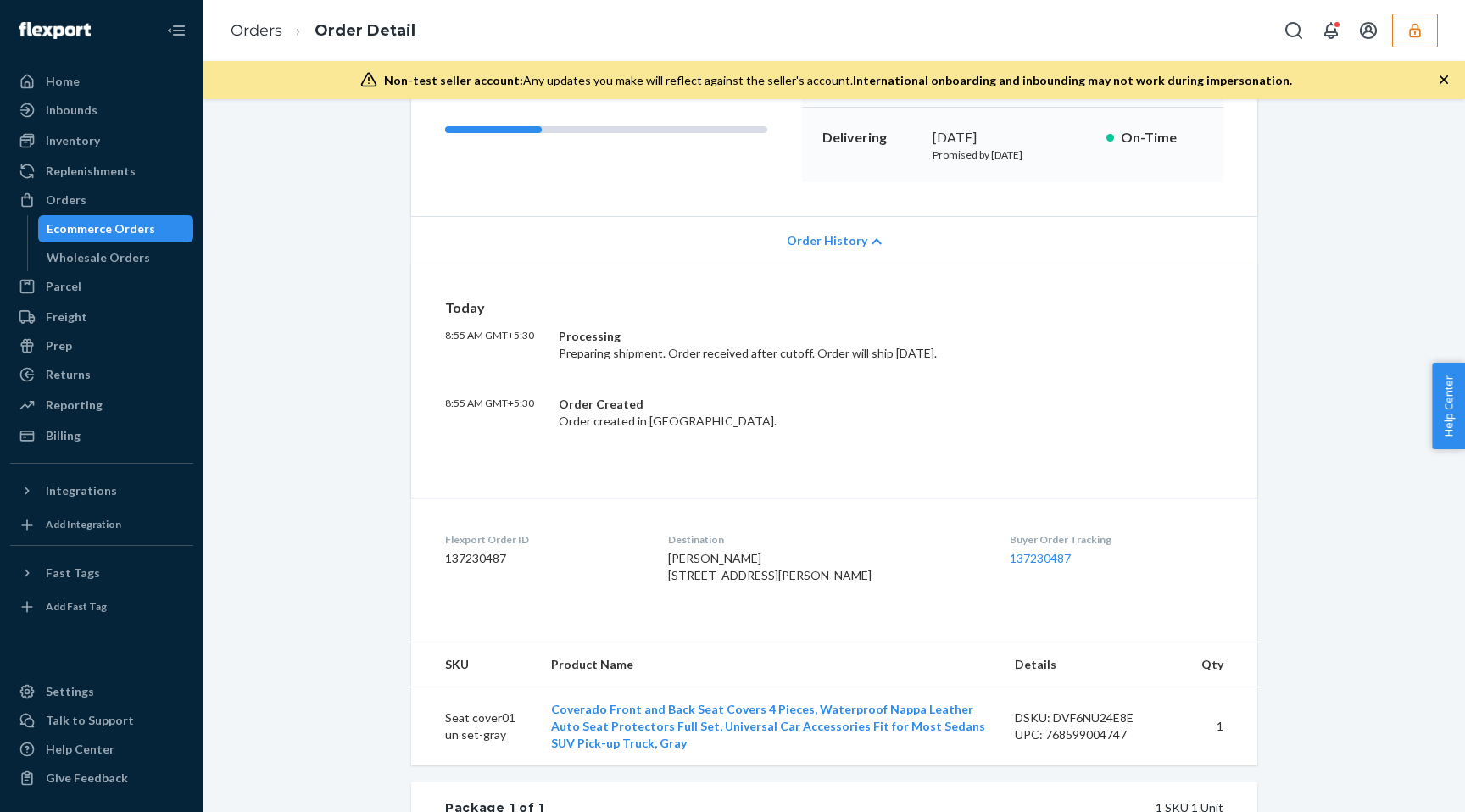
click at [851, 235] on span "Order History" at bounding box center [827, 240] width 81 height 17
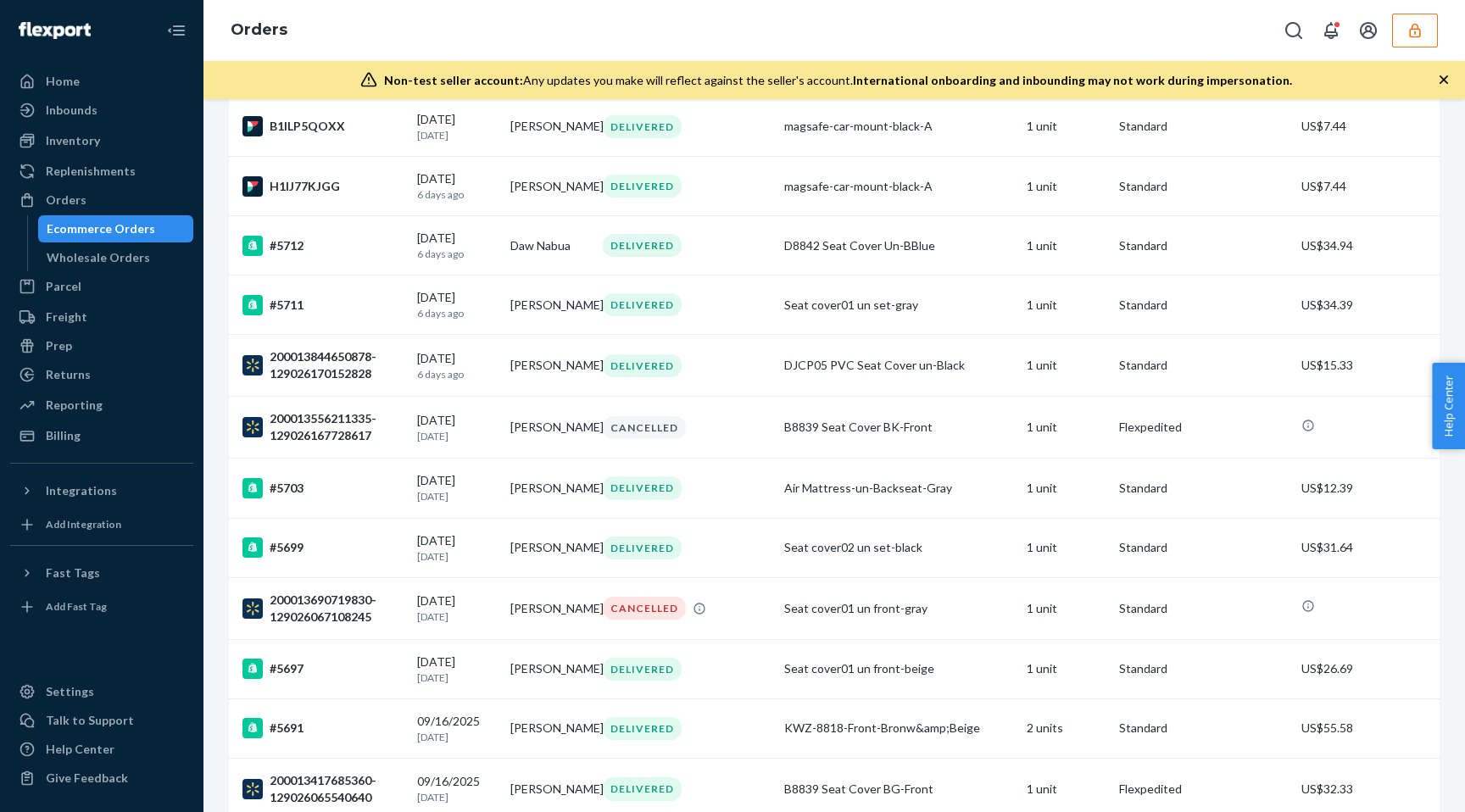
scroll to position [936, 0]
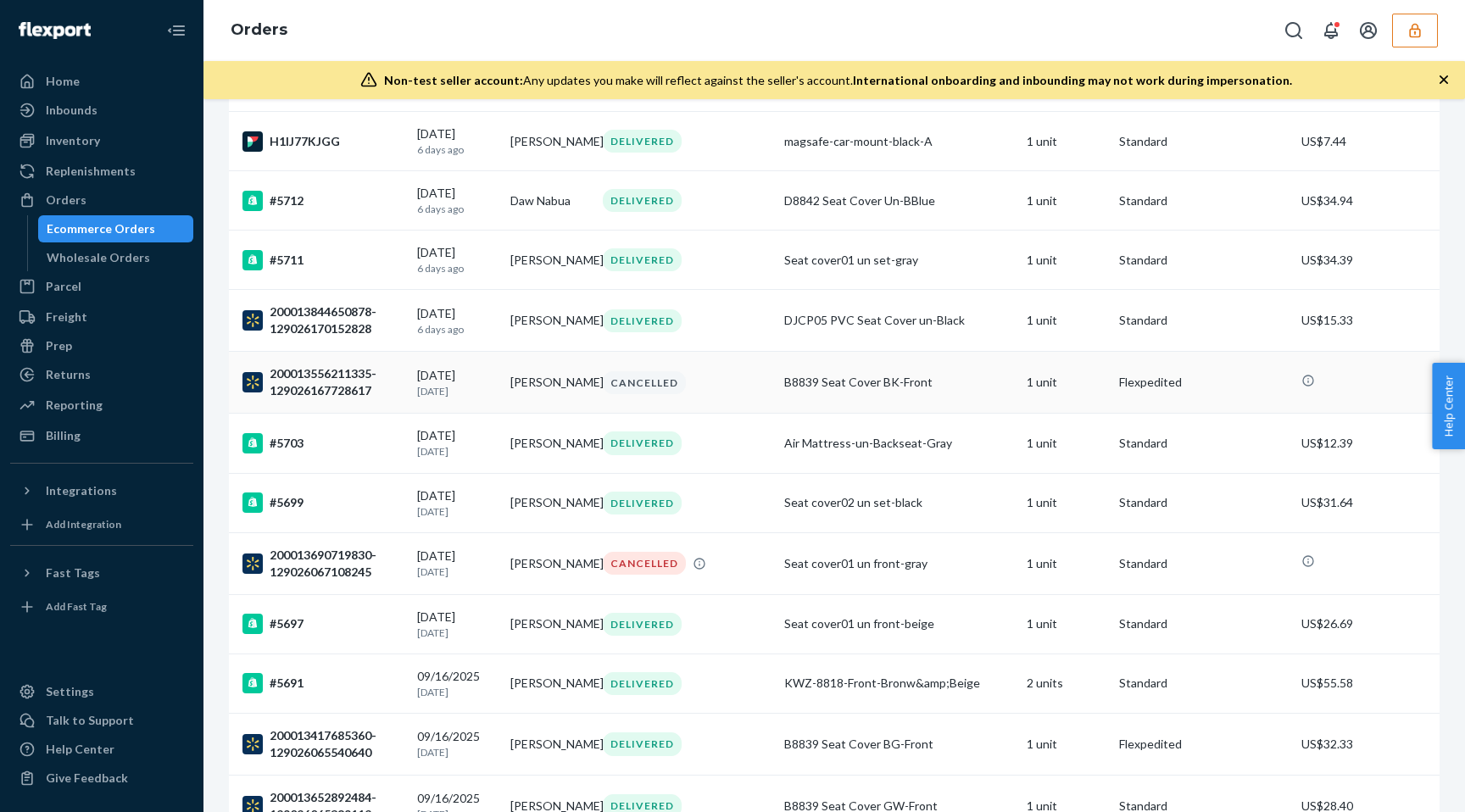
click at [354, 399] on div "200013556211335-129026167728617" at bounding box center [323, 382] width 161 height 34
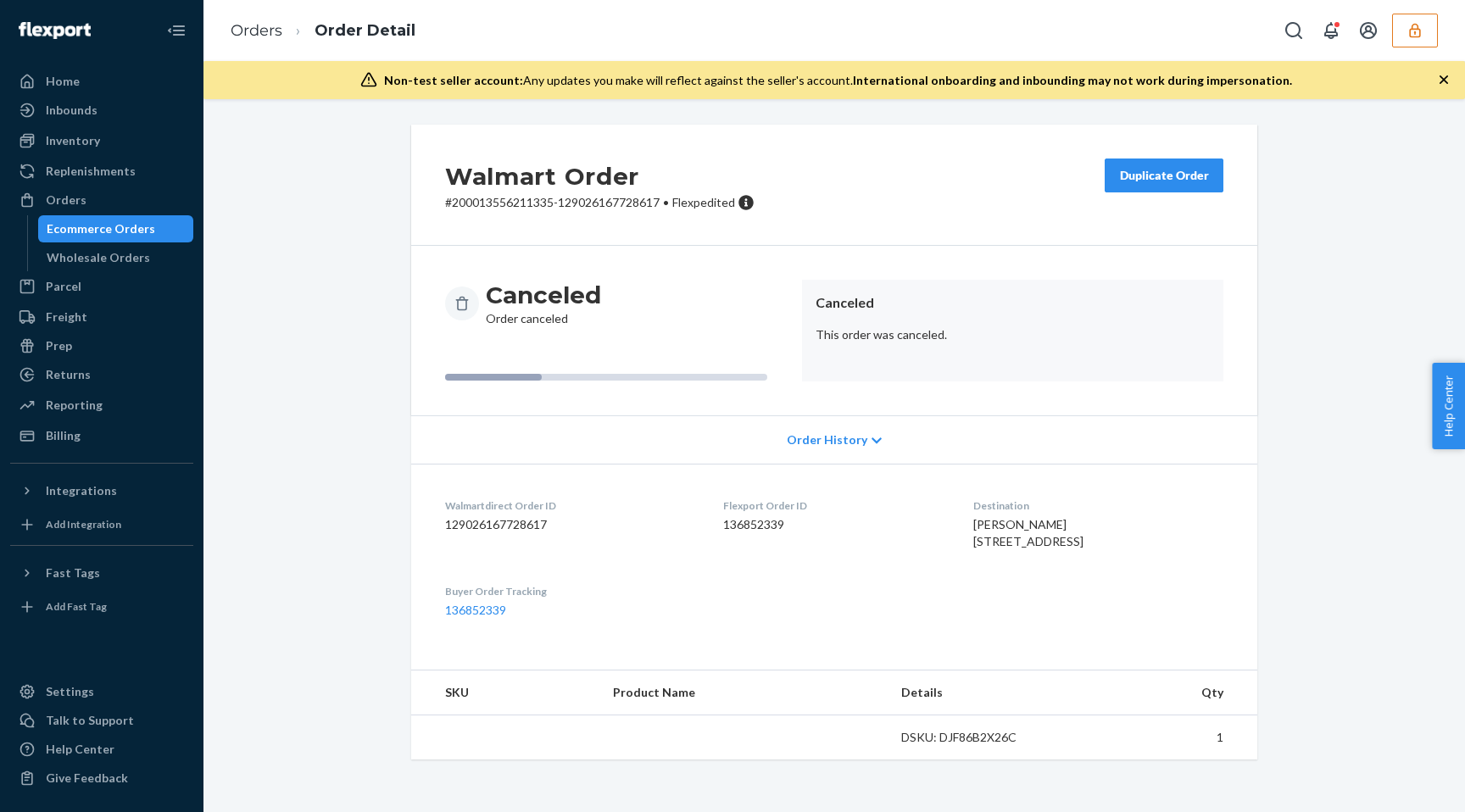
click at [826, 439] on span "Order History" at bounding box center [827, 439] width 81 height 17
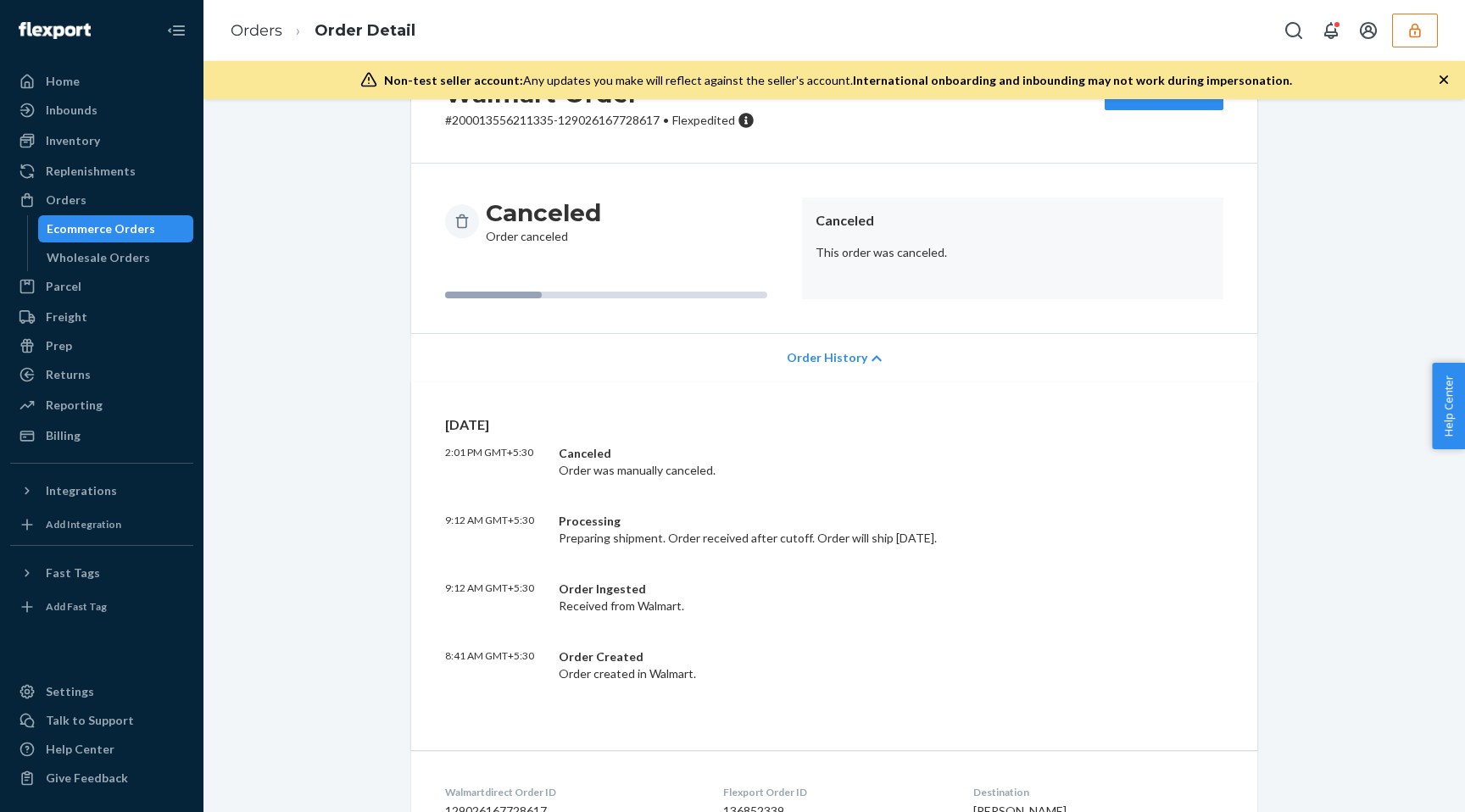
scroll to position [94, 0]
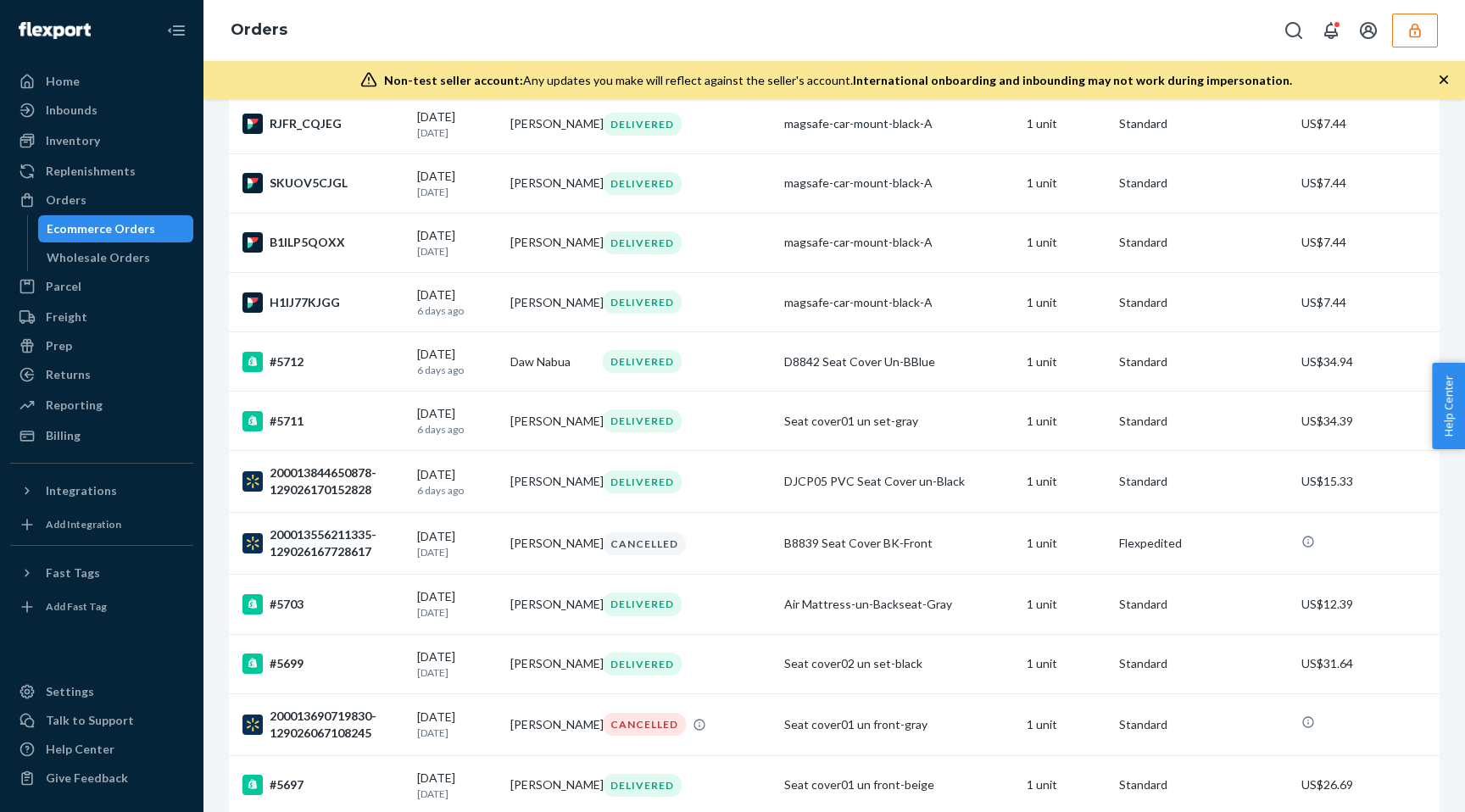
scroll to position [784, 0]
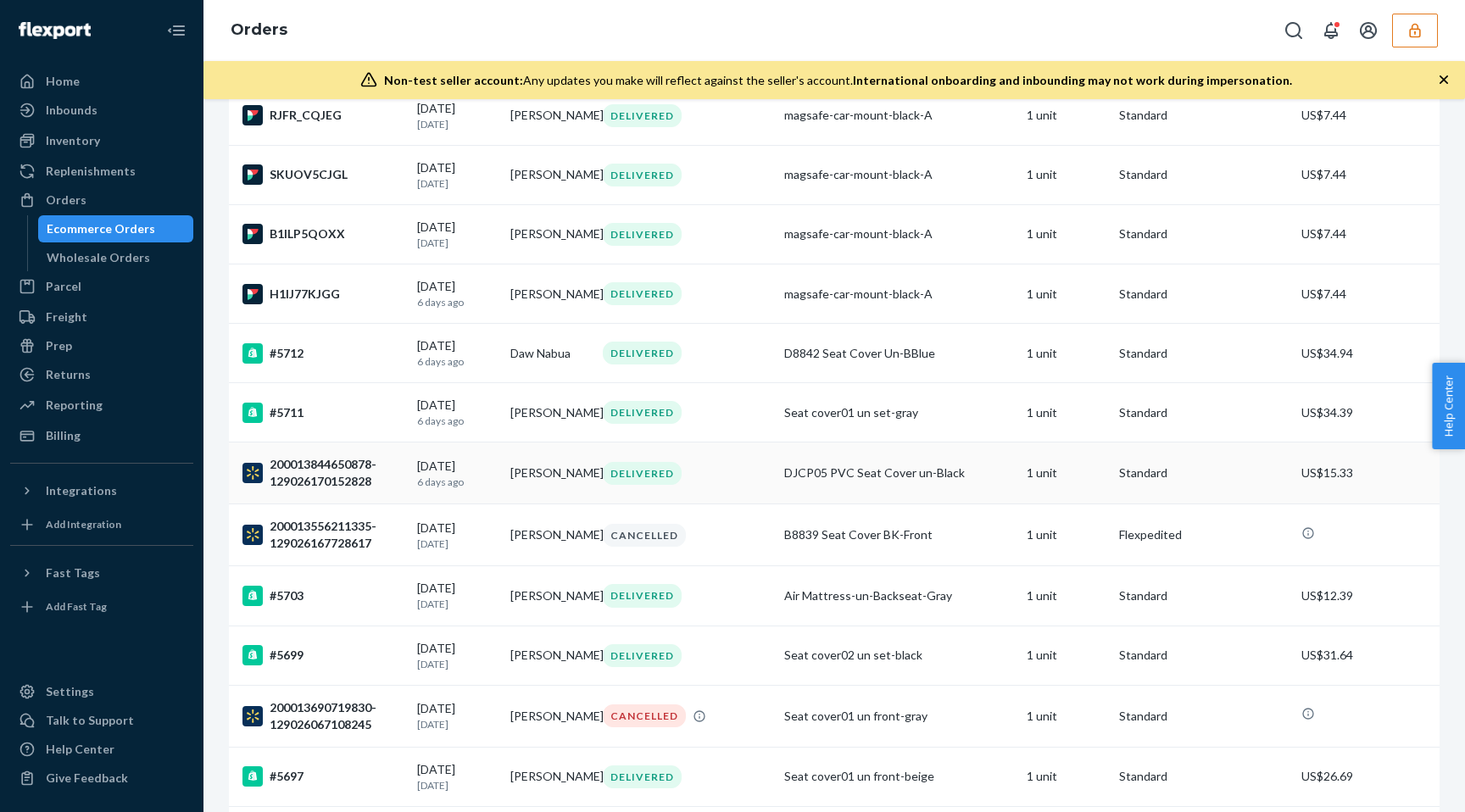
click at [542, 499] on td "[PERSON_NAME]" at bounding box center [550, 473] width 93 height 62
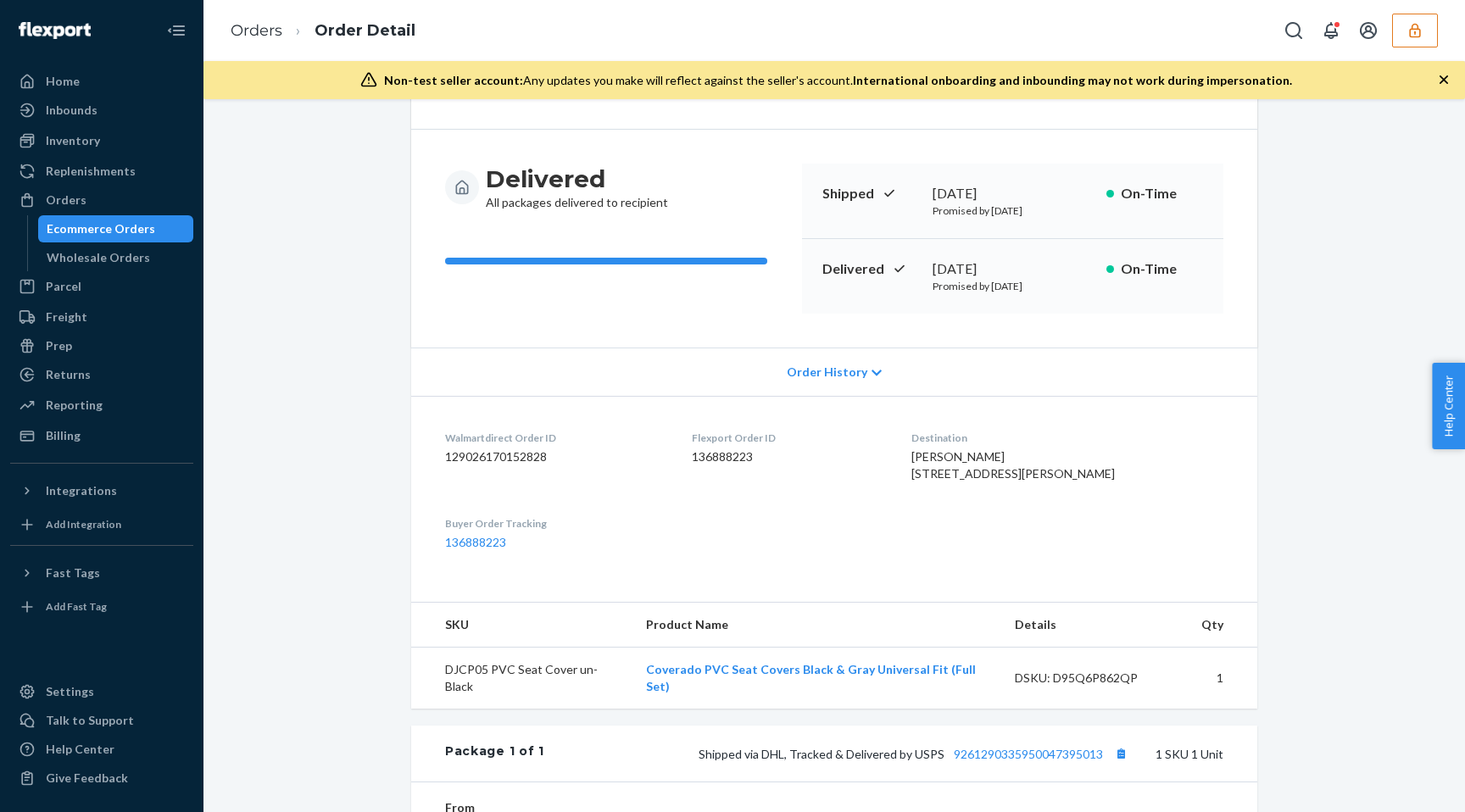
click at [835, 372] on span "Order History" at bounding box center [827, 372] width 81 height 17
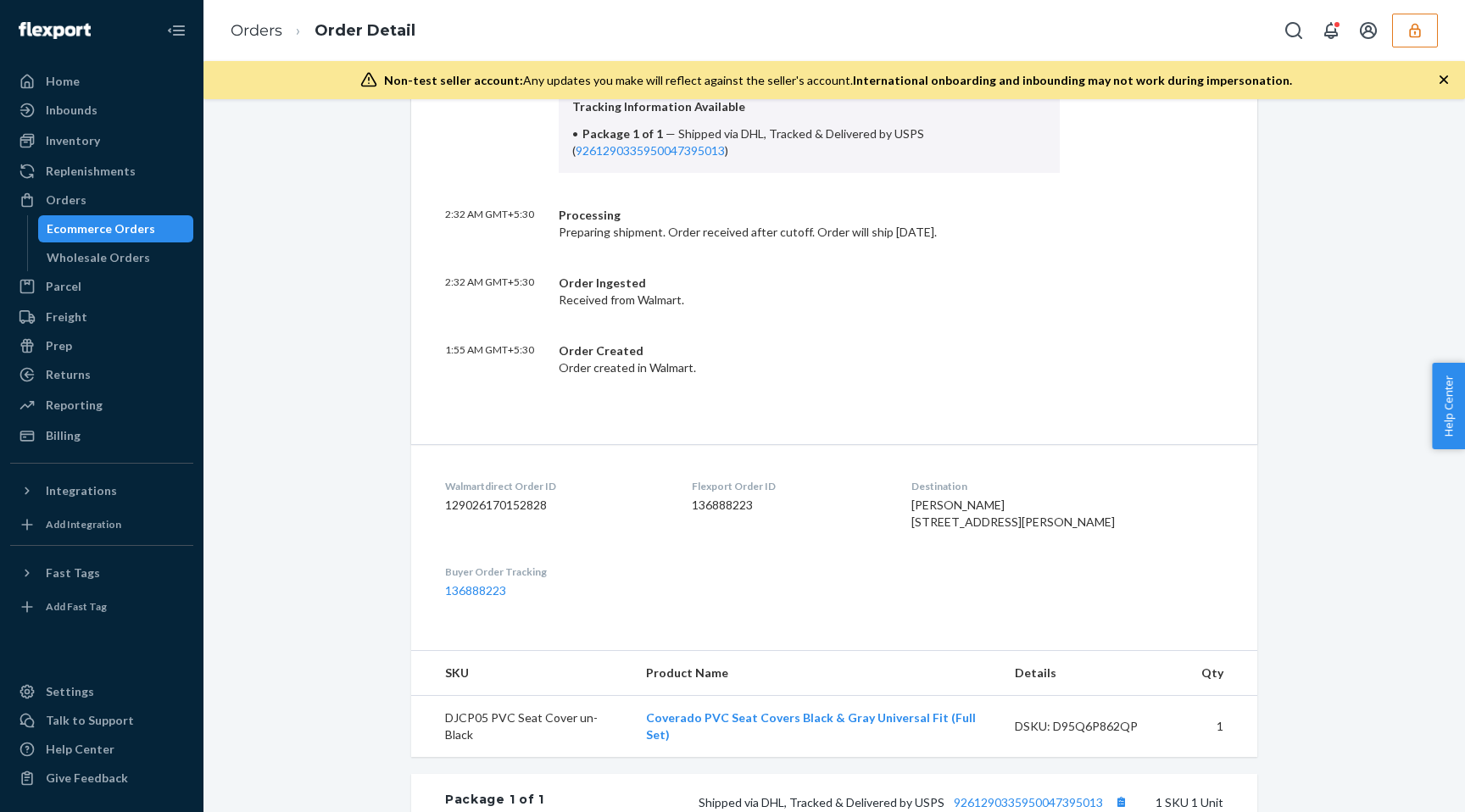
scroll to position [791, 0]
